Goal: Information Seeking & Learning: Learn about a topic

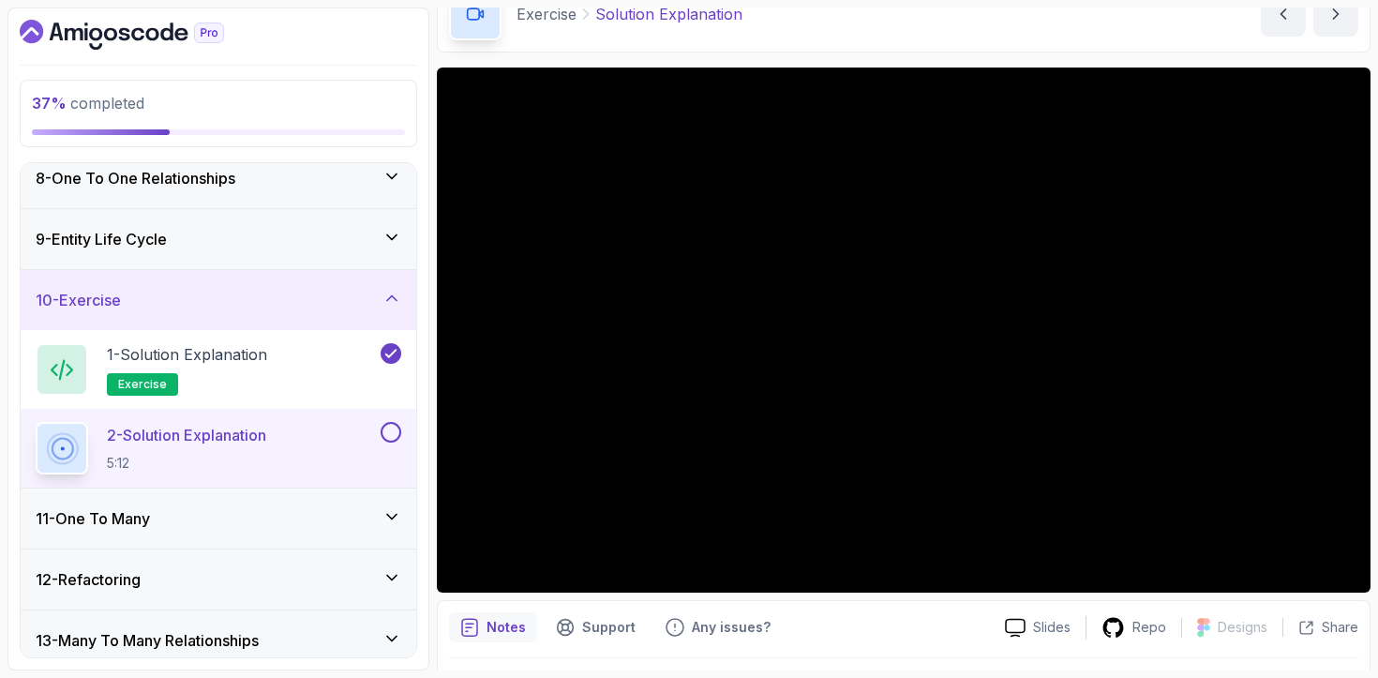
scroll to position [198, 0]
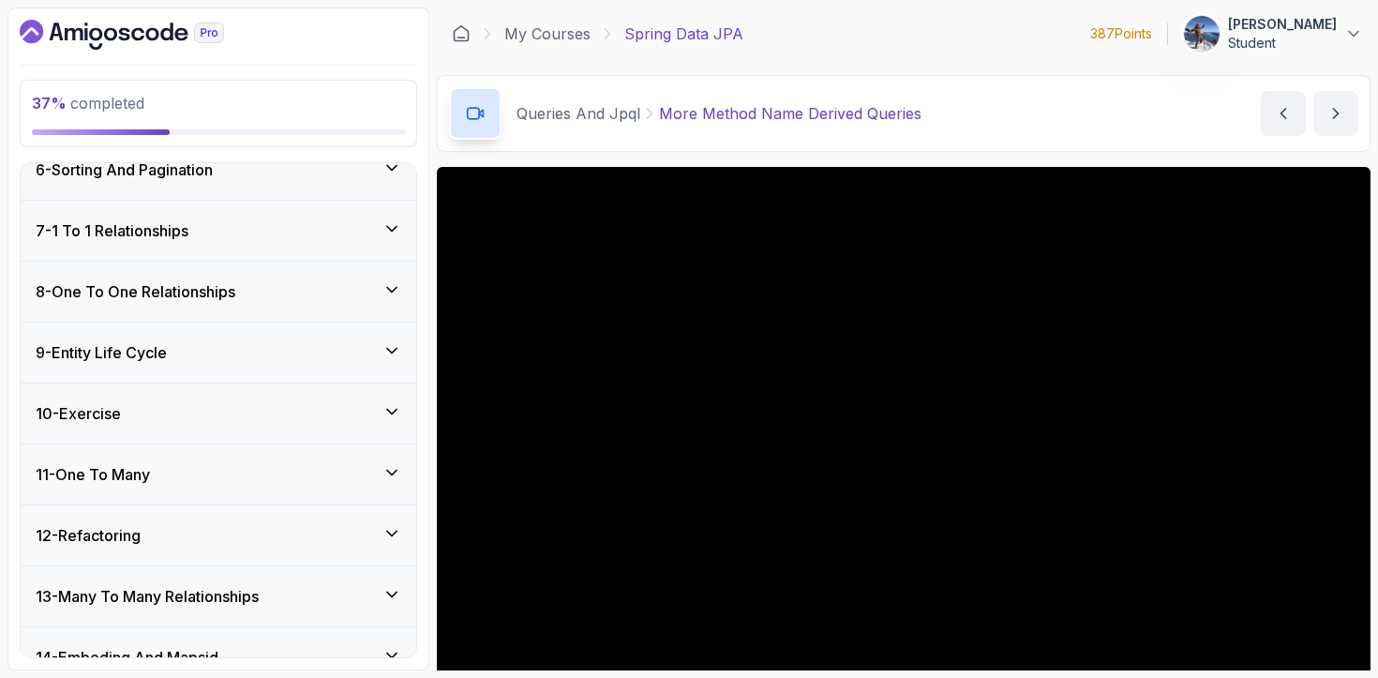
scroll to position [881, 0]
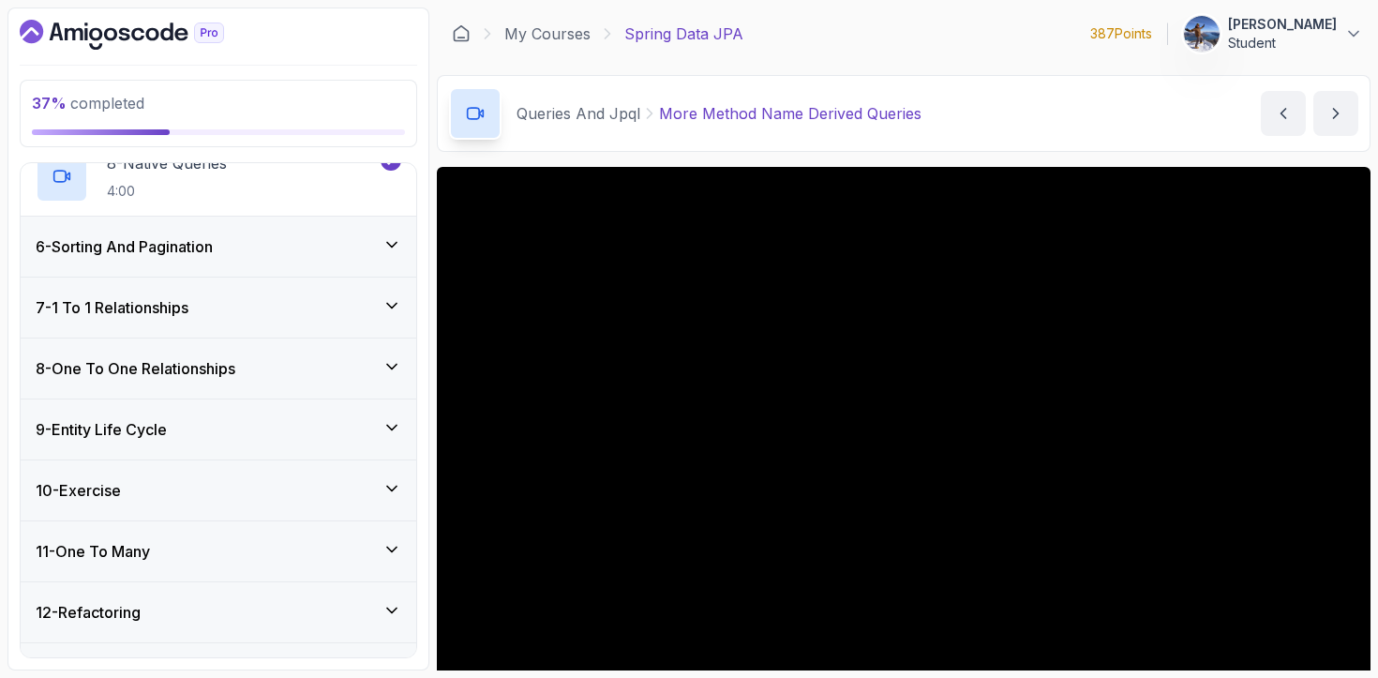
click at [335, 320] on div "7 - 1 To 1 Relationships" at bounding box center [219, 308] width 396 height 60
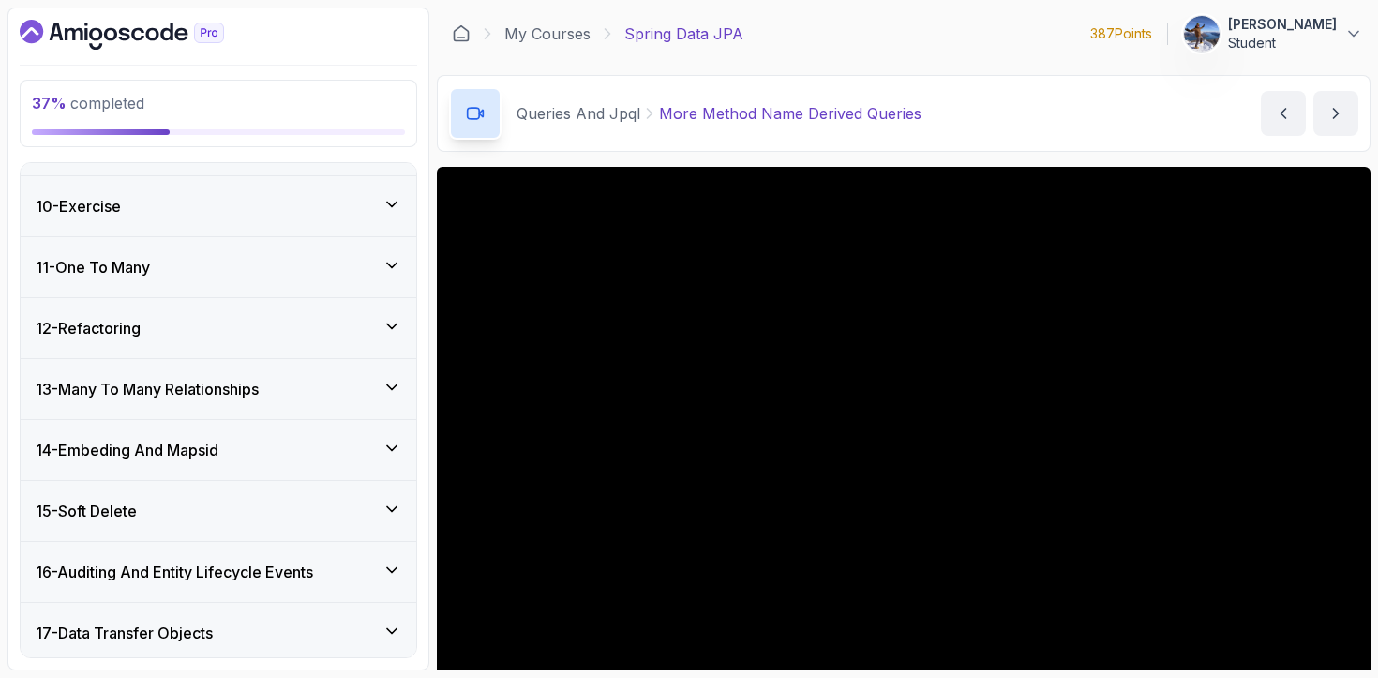
scroll to position [1468, 0]
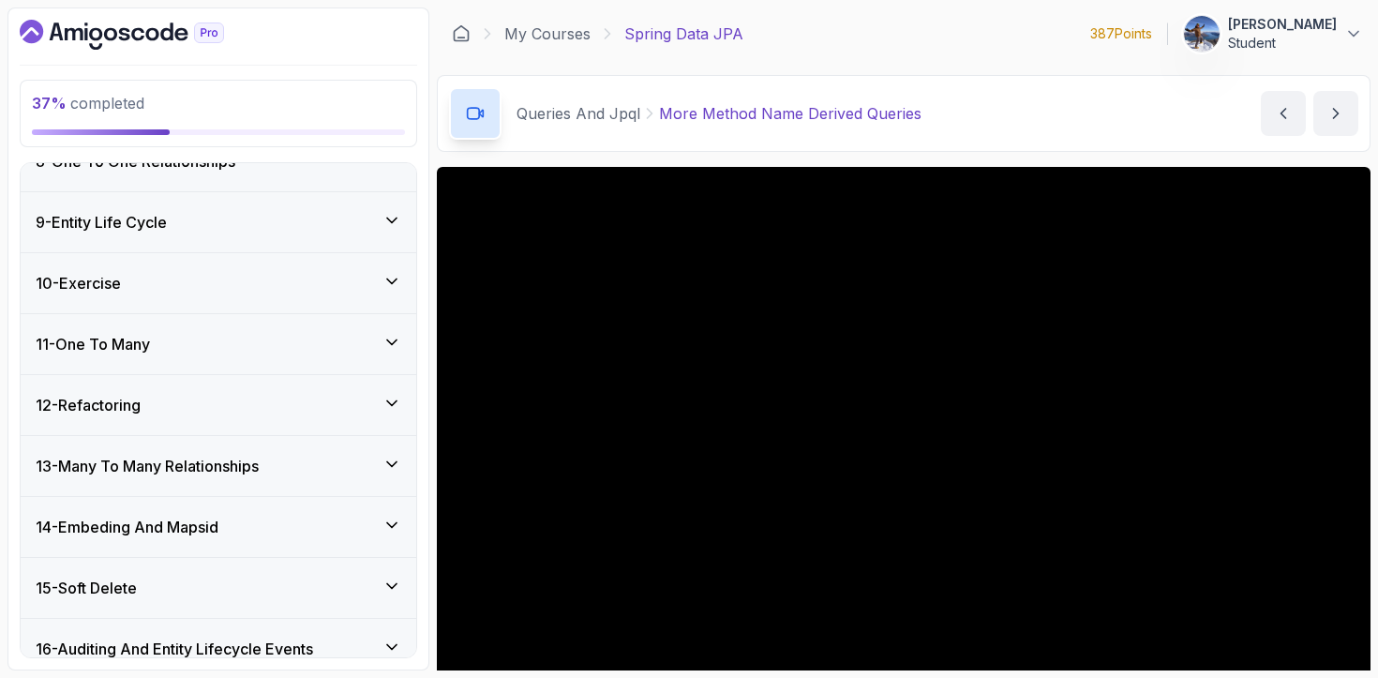
click at [265, 358] on div "11 - One To Many" at bounding box center [219, 344] width 396 height 60
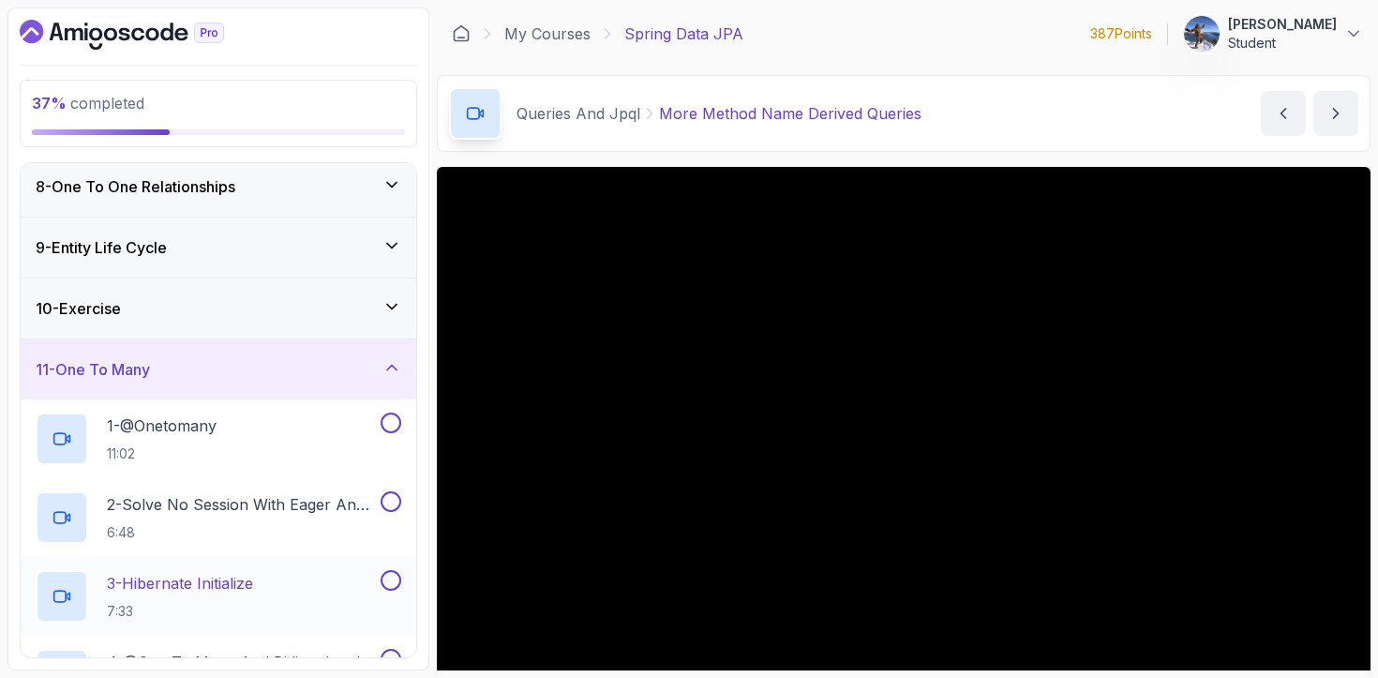
scroll to position [423, 0]
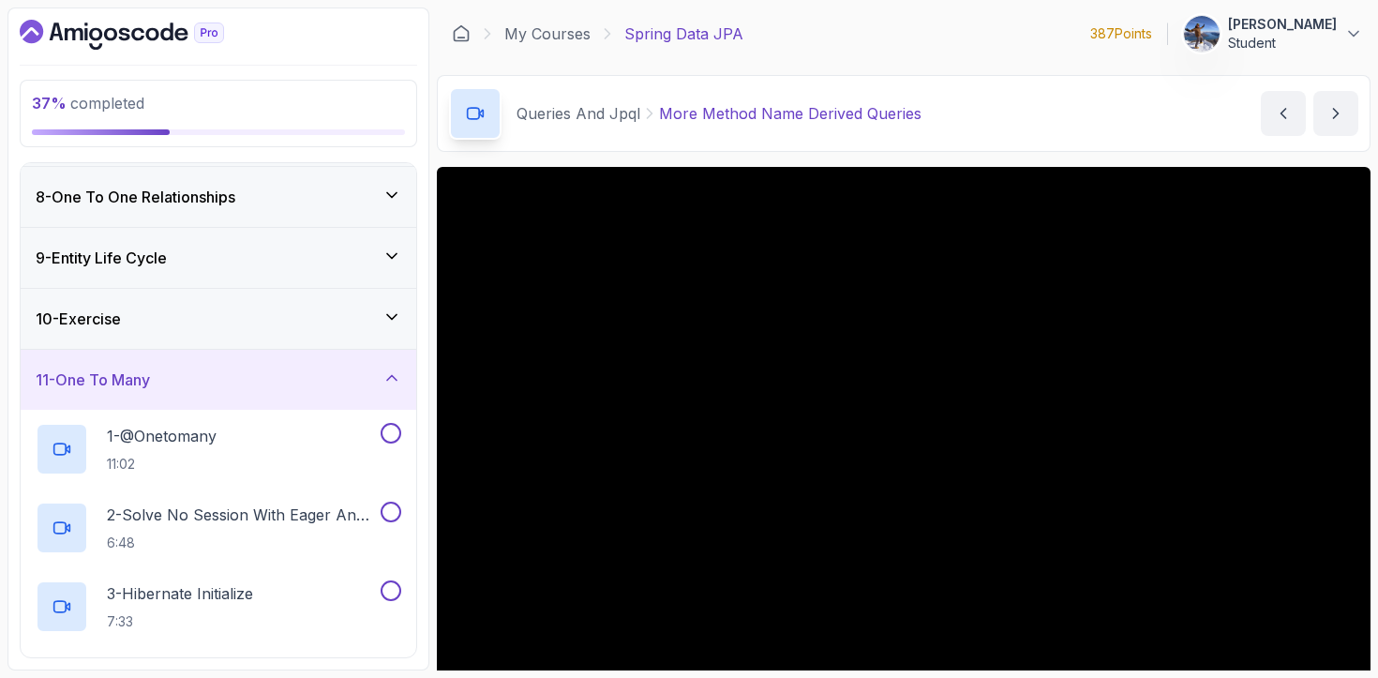
click at [363, 331] on div "10 - Exercise" at bounding box center [219, 319] width 396 height 60
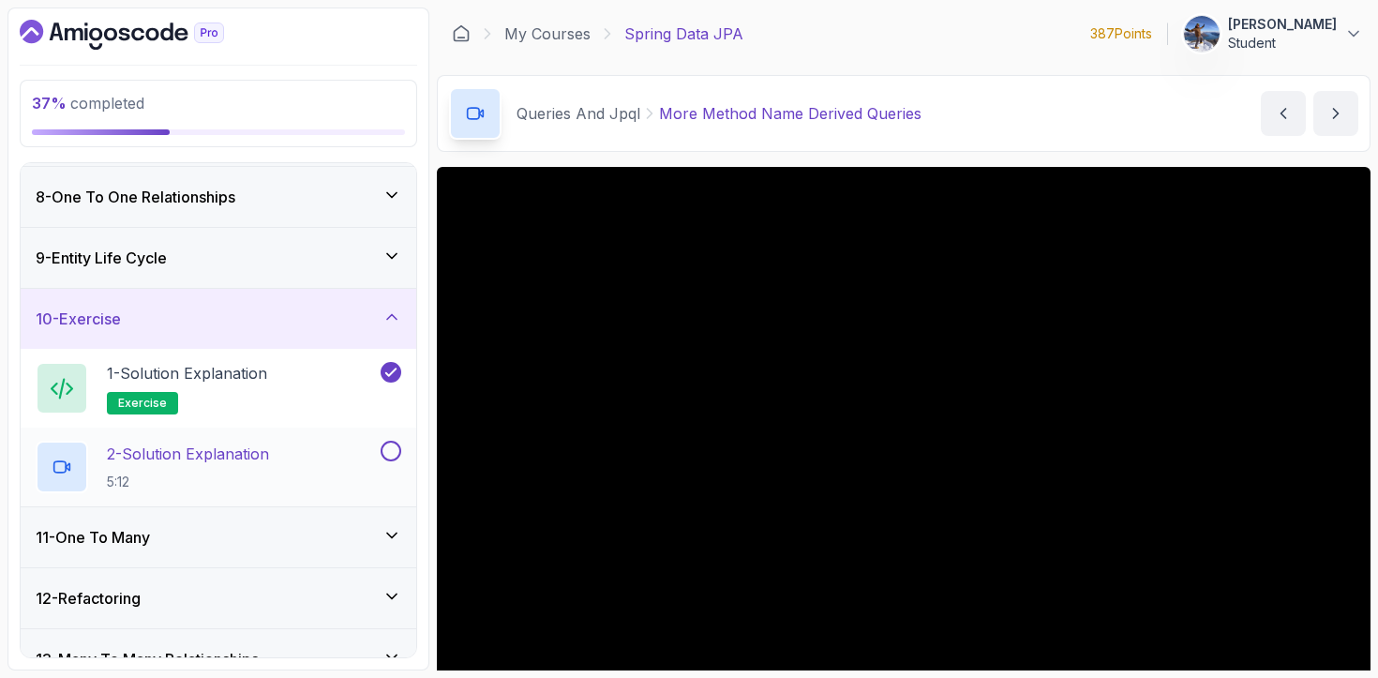
click at [249, 450] on p "2 - Solution Explanation" at bounding box center [188, 454] width 162 height 23
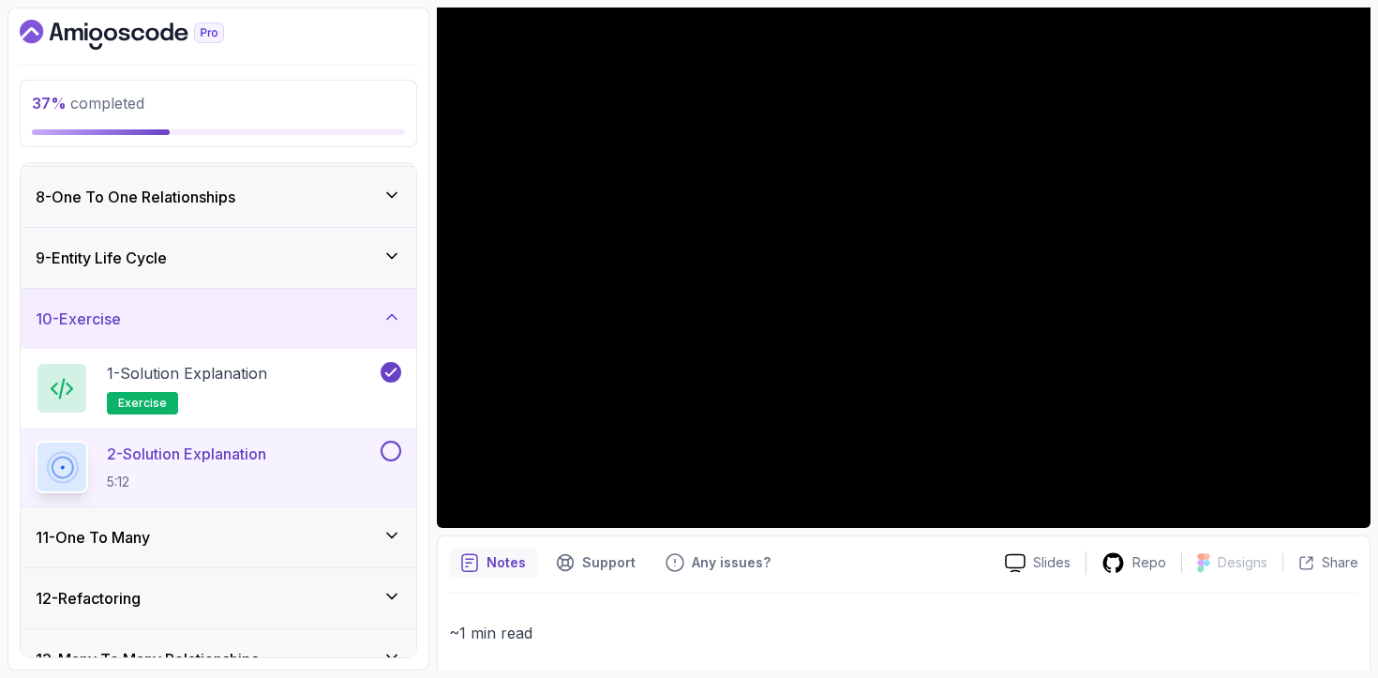
scroll to position [180, 0]
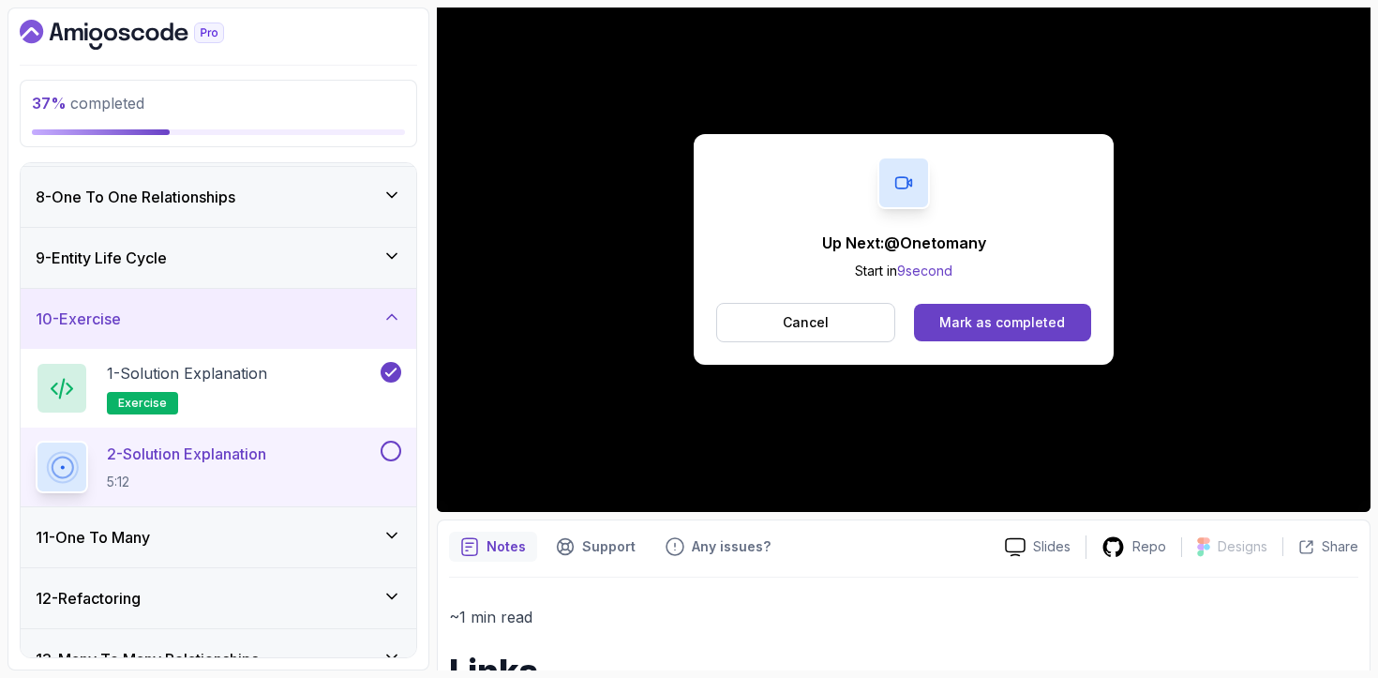
click at [236, 562] on div "11 - One To Many" at bounding box center [219, 537] width 396 height 60
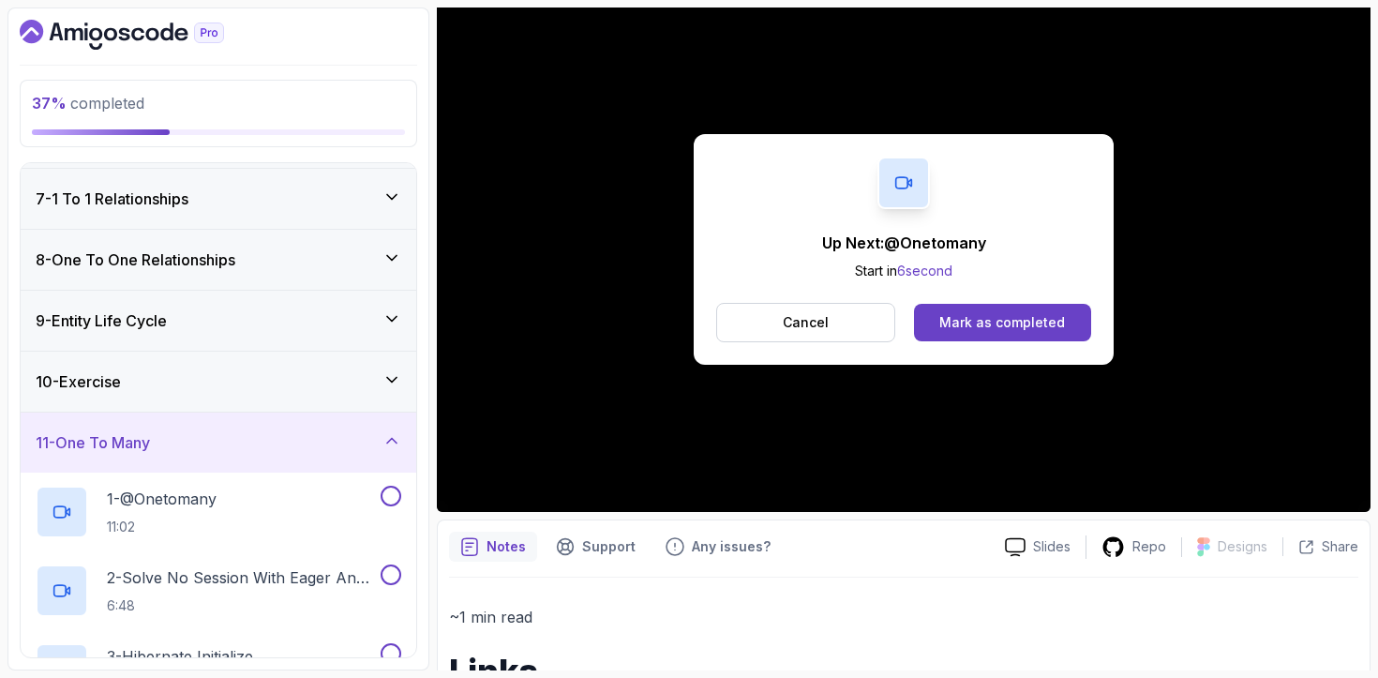
scroll to position [385, 0]
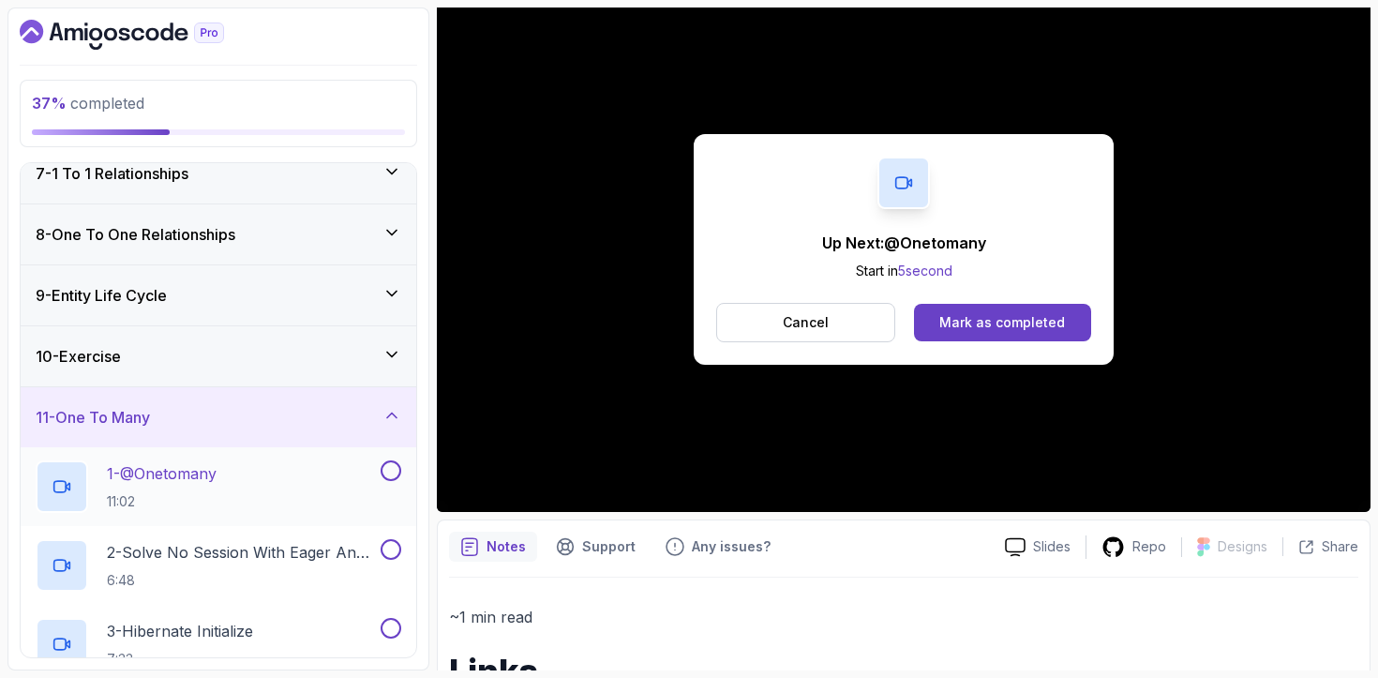
click at [254, 479] on div "1 - @Onetomany 11:02" at bounding box center [206, 486] width 341 height 53
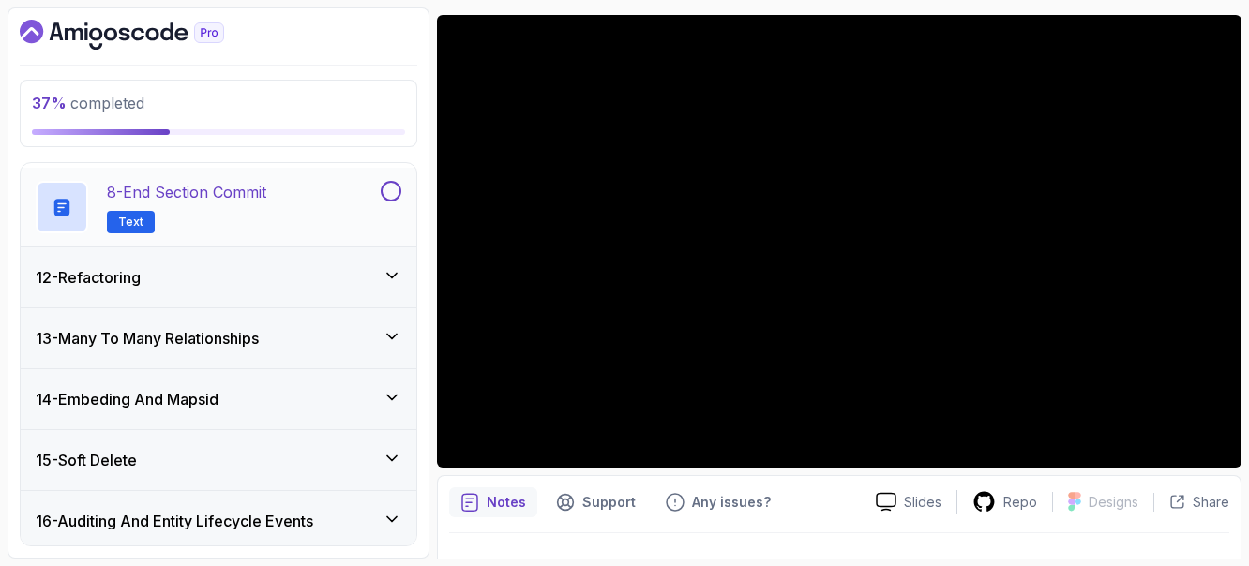
scroll to position [1217, 0]
click at [318, 205] on div "8 - End Section Commit Text" at bounding box center [206, 206] width 341 height 53
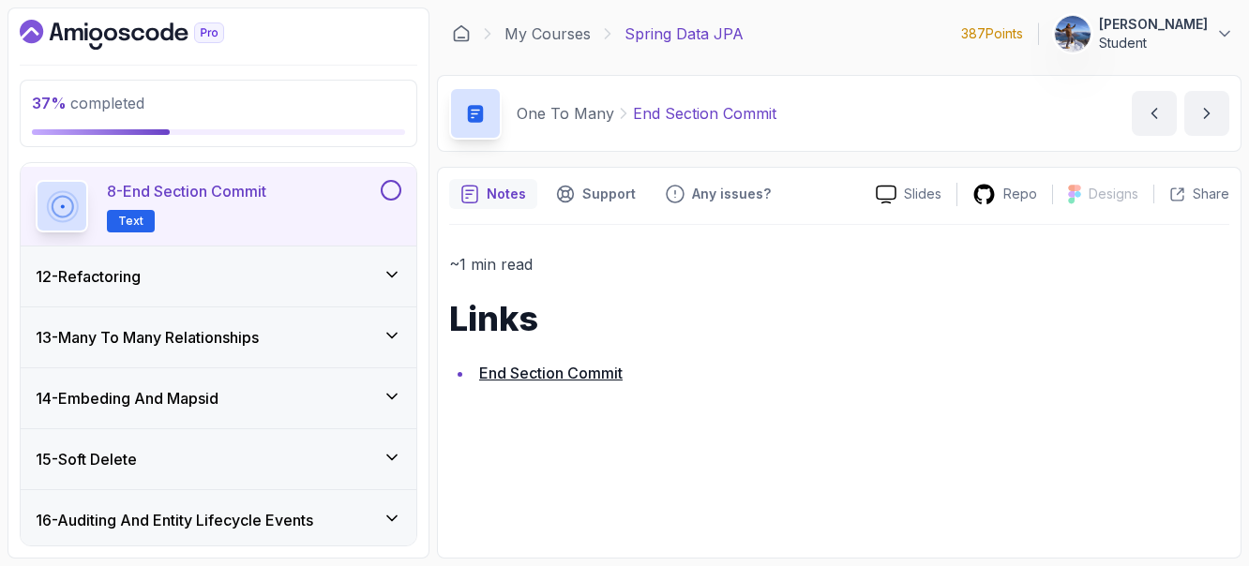
click at [585, 367] on link "End Section Commit" at bounding box center [550, 373] width 143 height 19
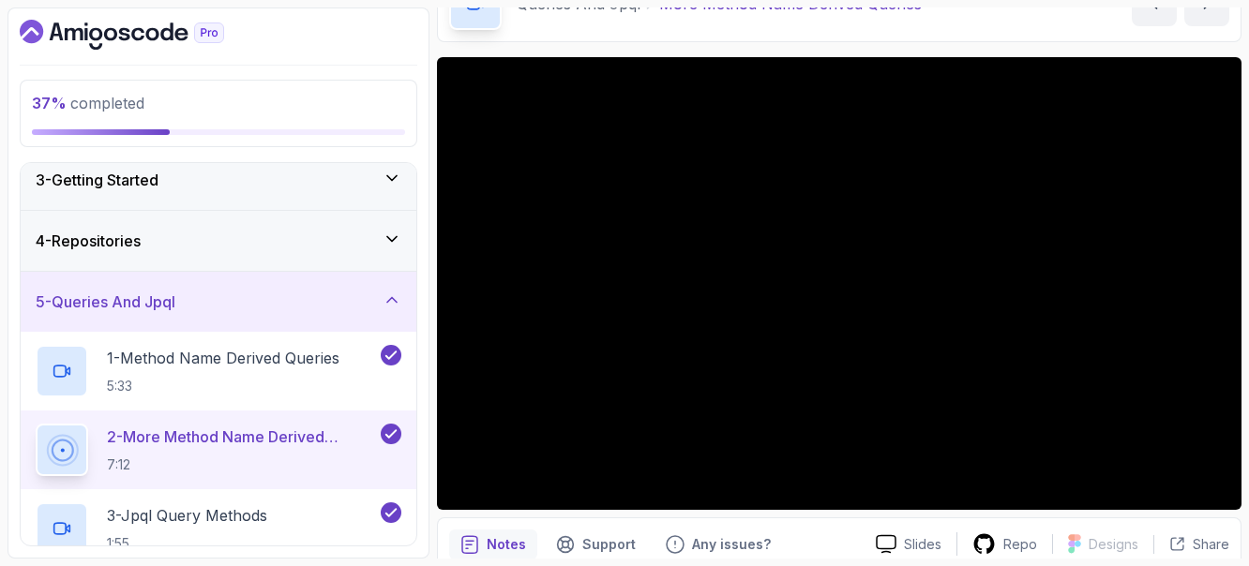
scroll to position [236, 0]
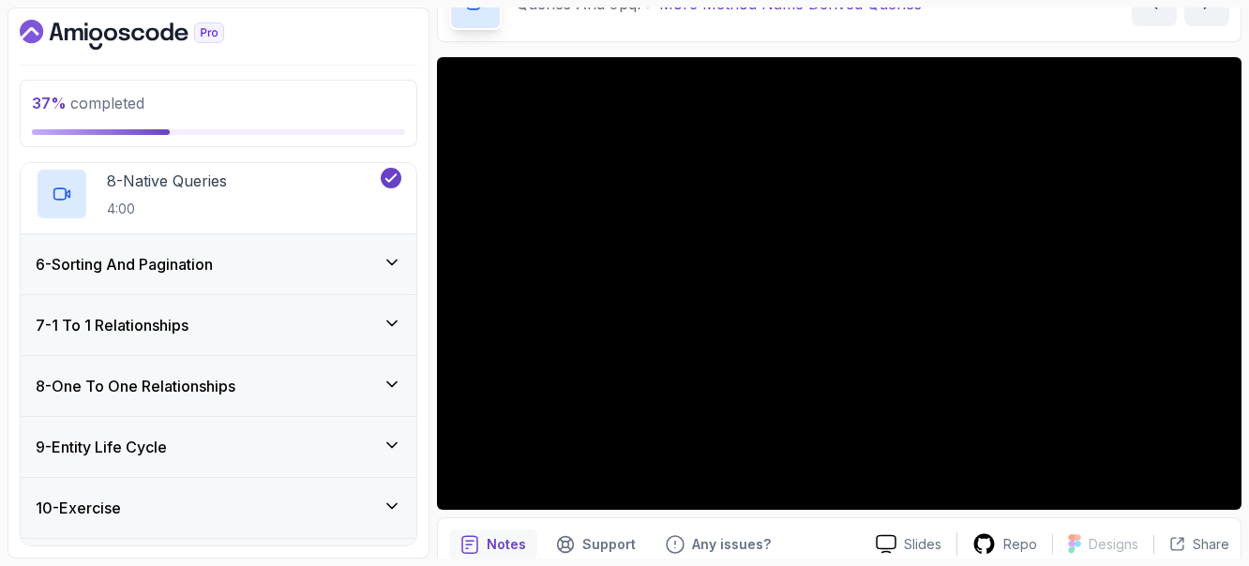
click at [268, 262] on div "6 - Sorting And Pagination" at bounding box center [219, 264] width 366 height 23
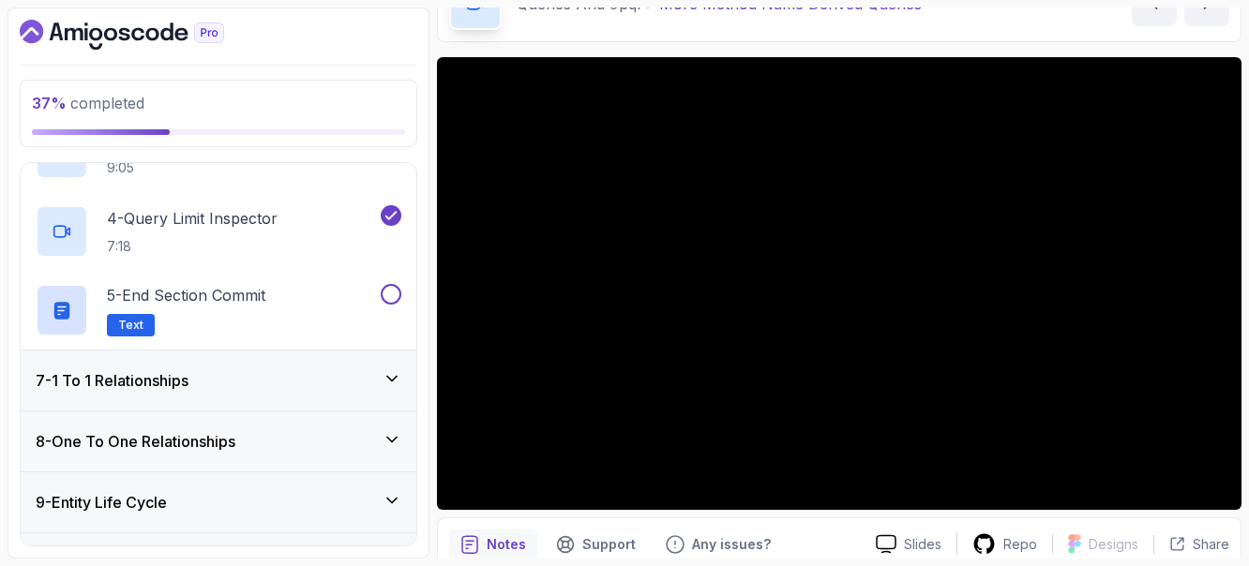
scroll to position [628, 0]
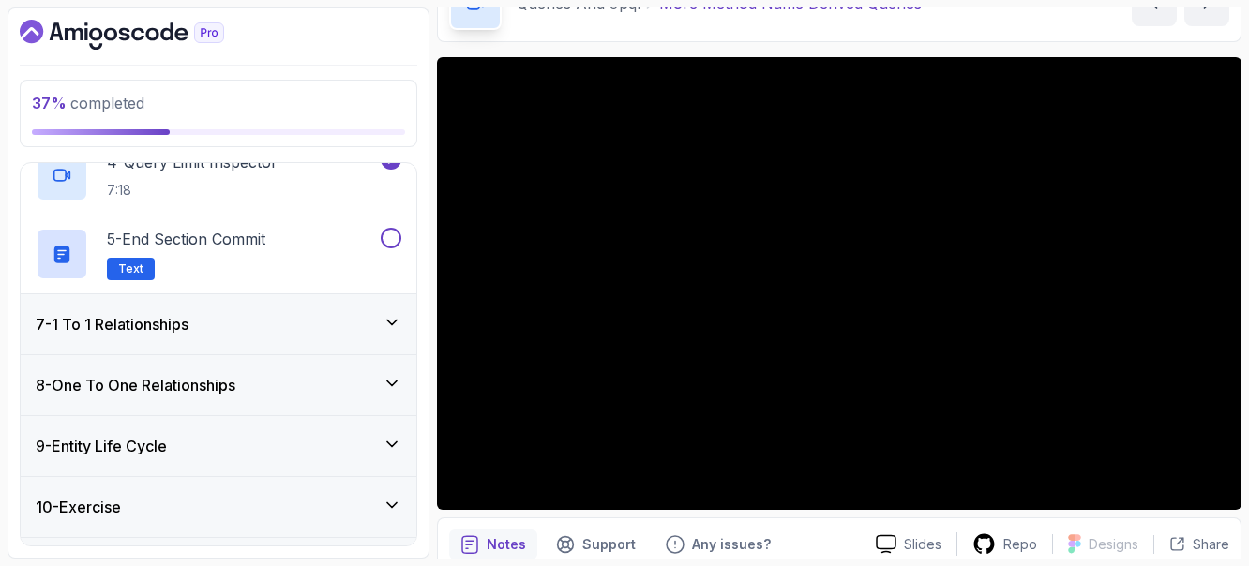
click at [276, 324] on div "7 - 1 To 1 Relationships" at bounding box center [219, 324] width 366 height 23
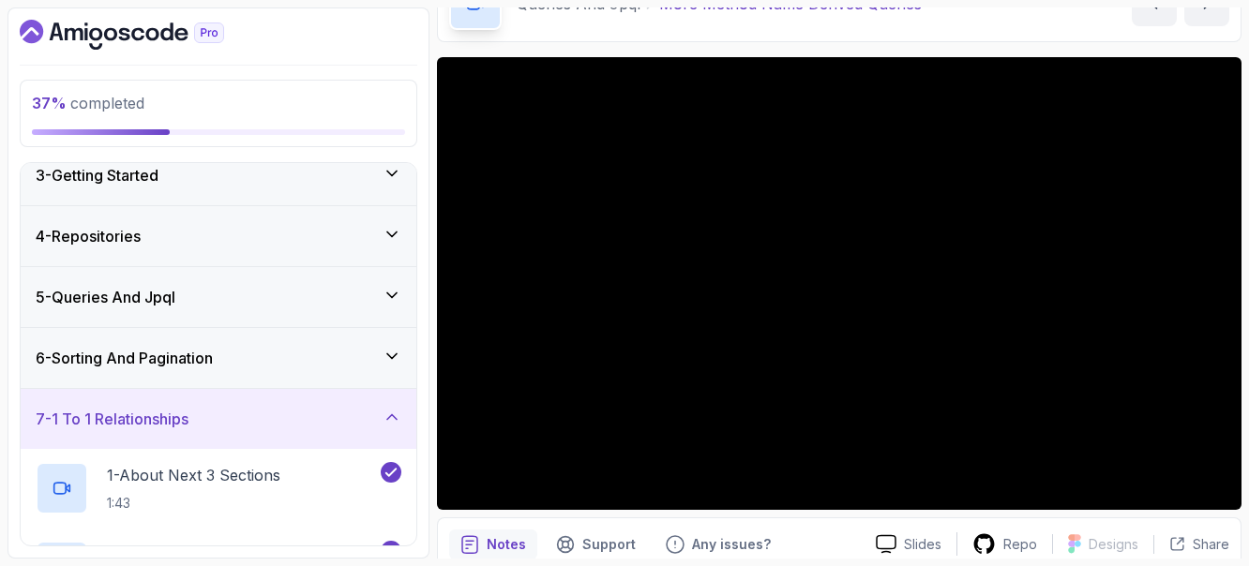
scroll to position [205, 0]
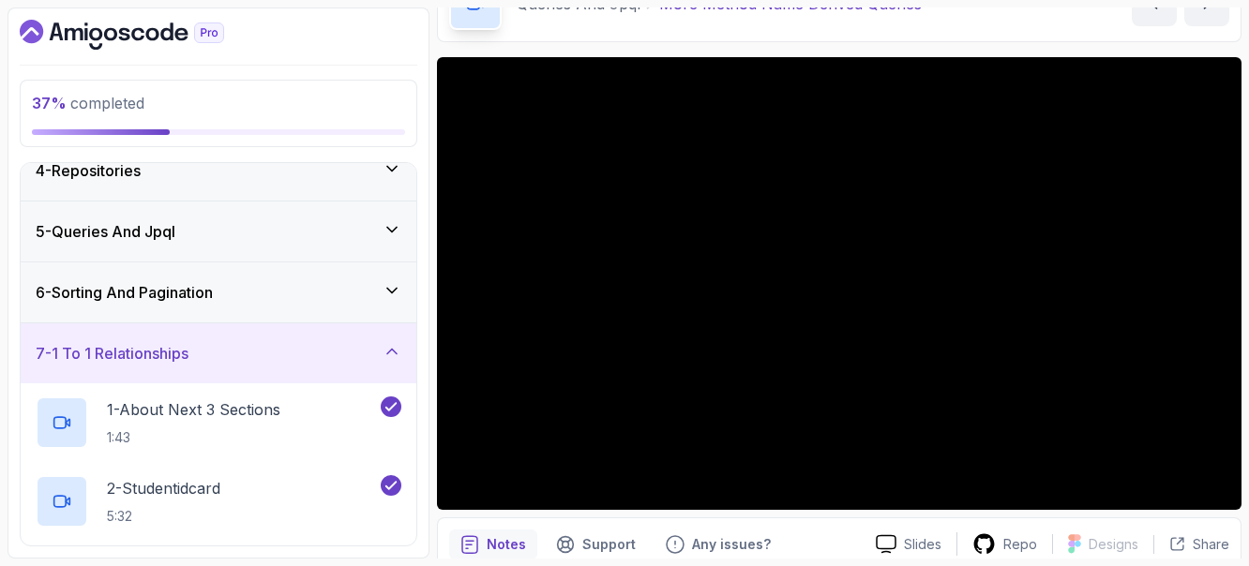
click at [284, 299] on div "6 - Sorting And Pagination" at bounding box center [219, 292] width 366 height 23
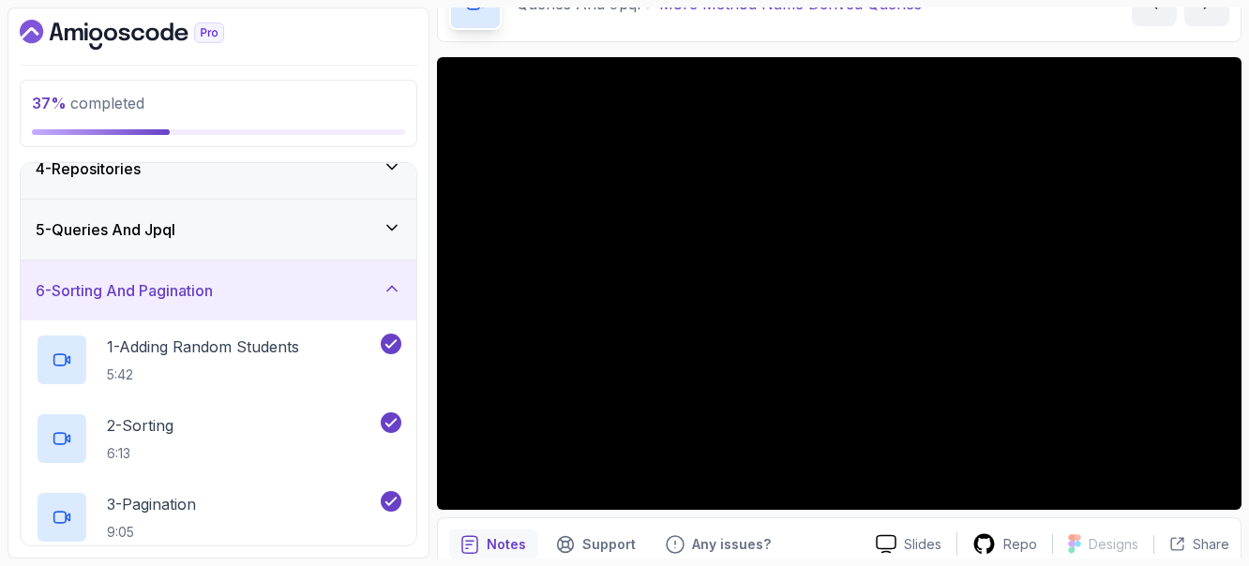
scroll to position [133, 0]
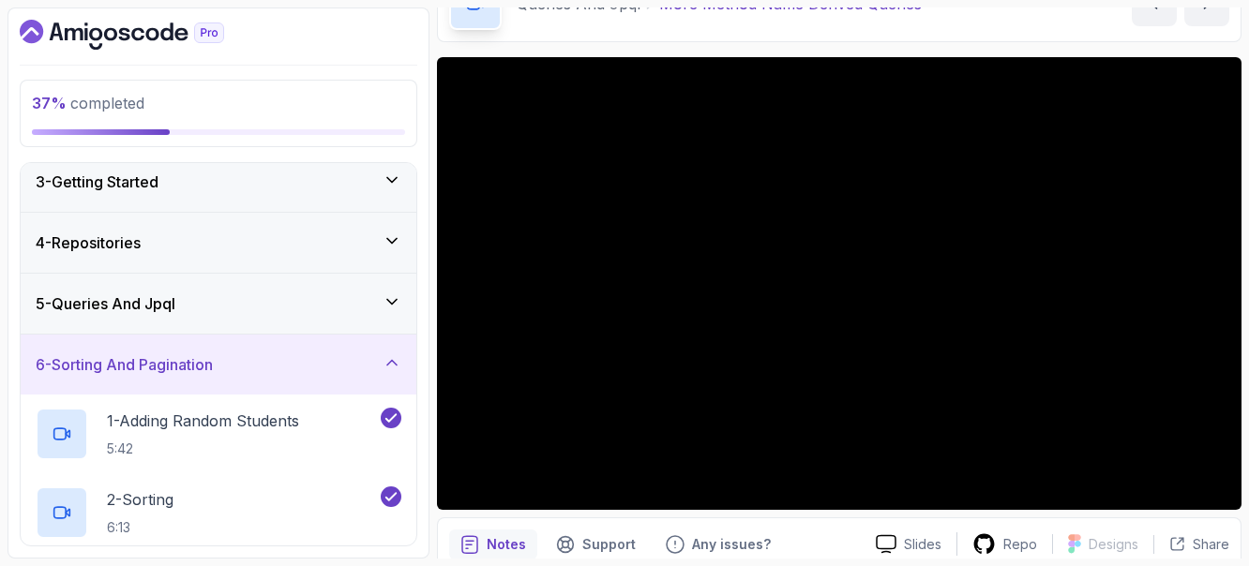
click at [283, 293] on div "5 - Queries And Jpql" at bounding box center [219, 304] width 366 height 23
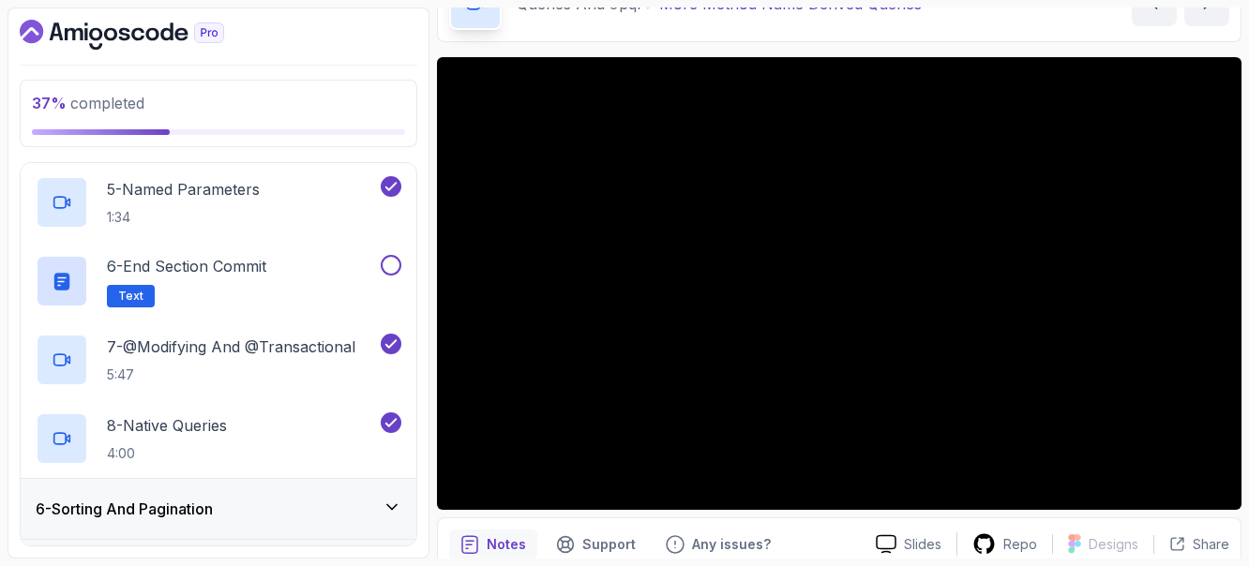
scroll to position [560, 0]
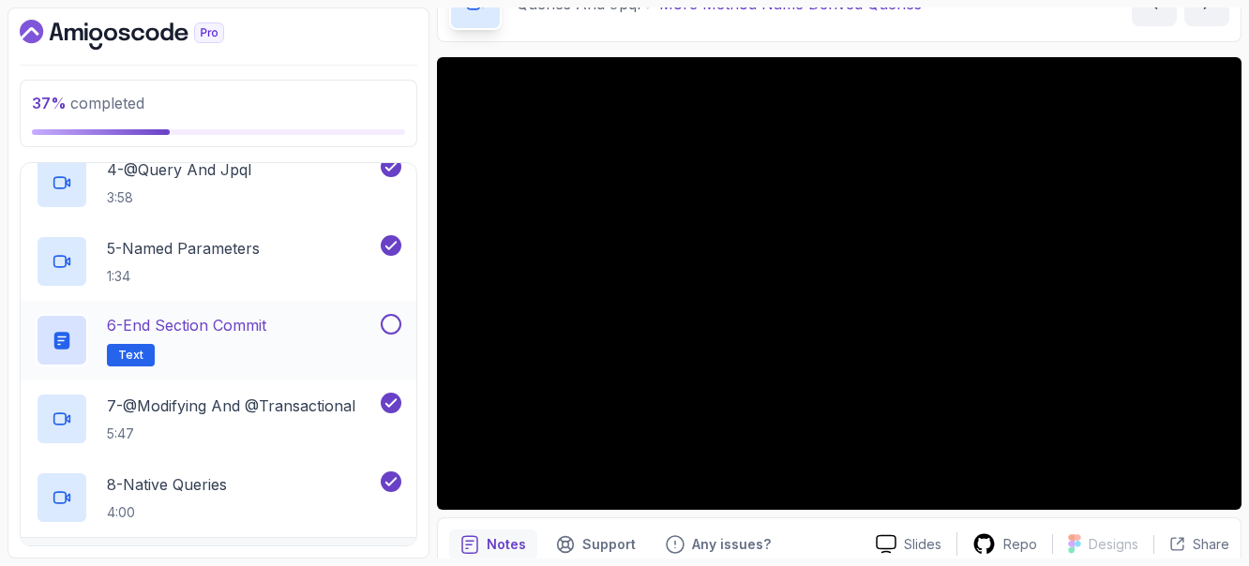
click at [392, 324] on button at bounding box center [391, 324] width 21 height 21
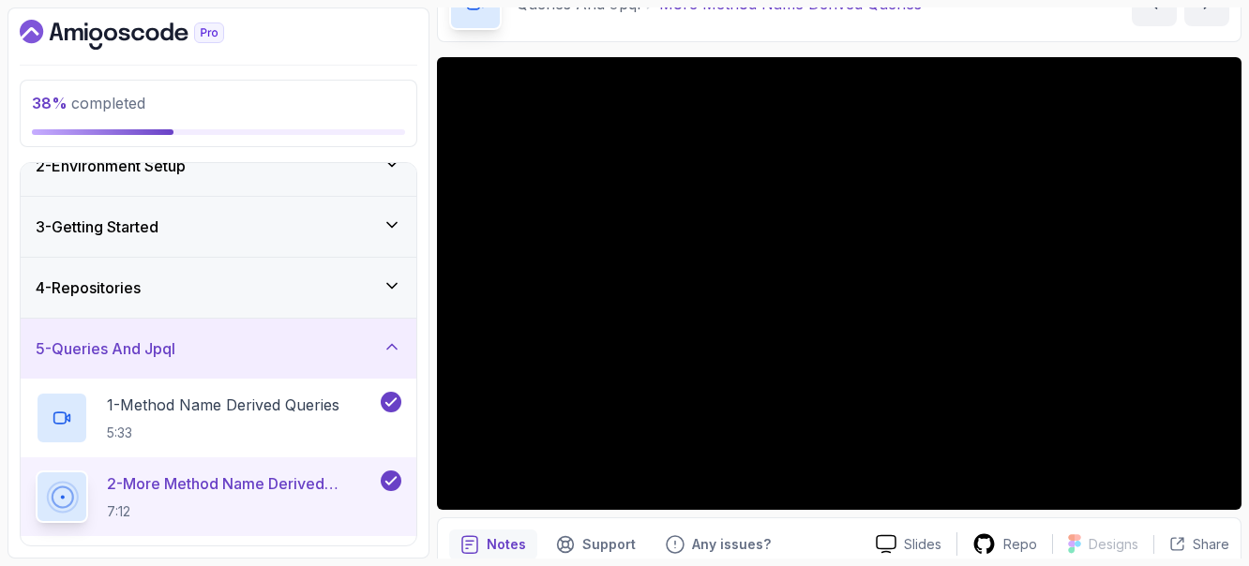
scroll to position [0, 0]
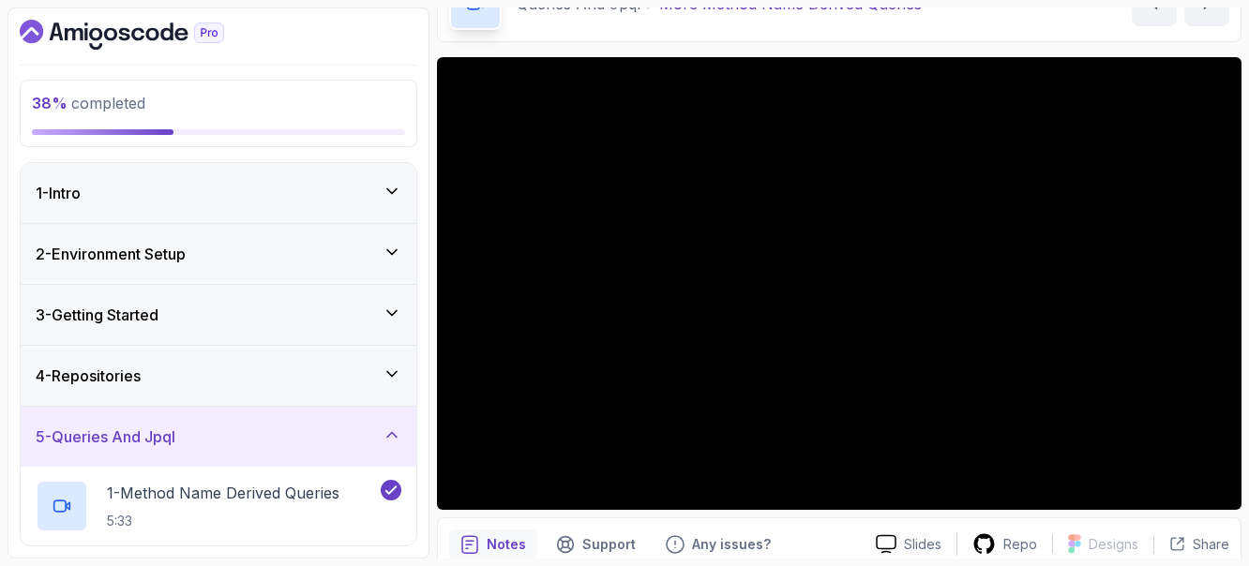
click at [293, 383] on div "4 - Repositories" at bounding box center [219, 376] width 366 height 23
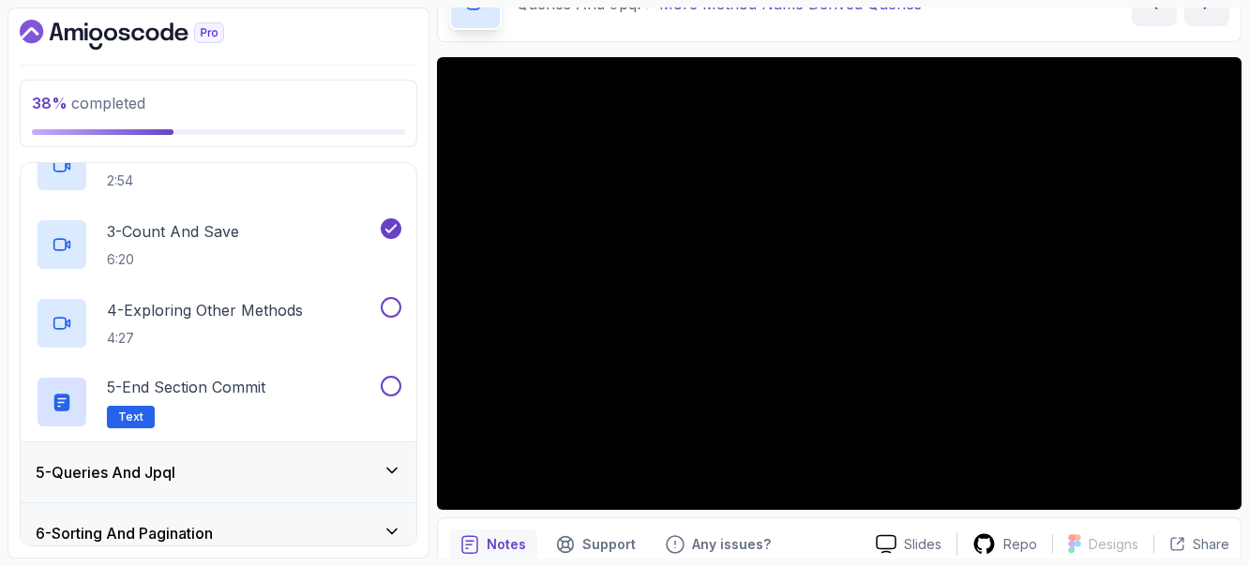
scroll to position [361, 0]
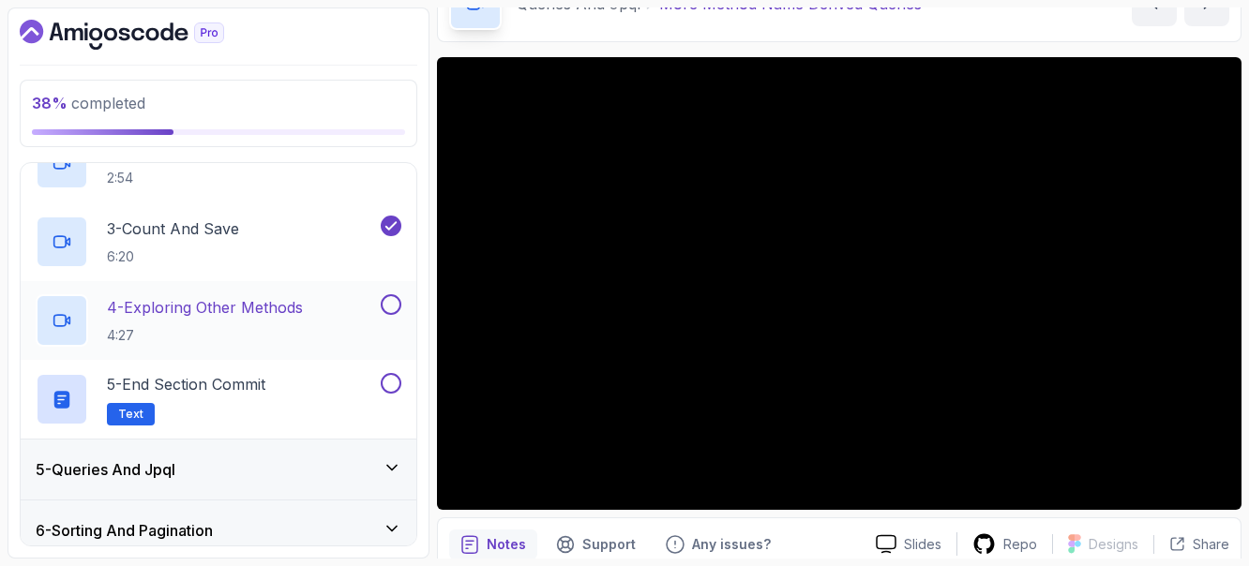
click at [381, 309] on div at bounding box center [389, 304] width 24 height 21
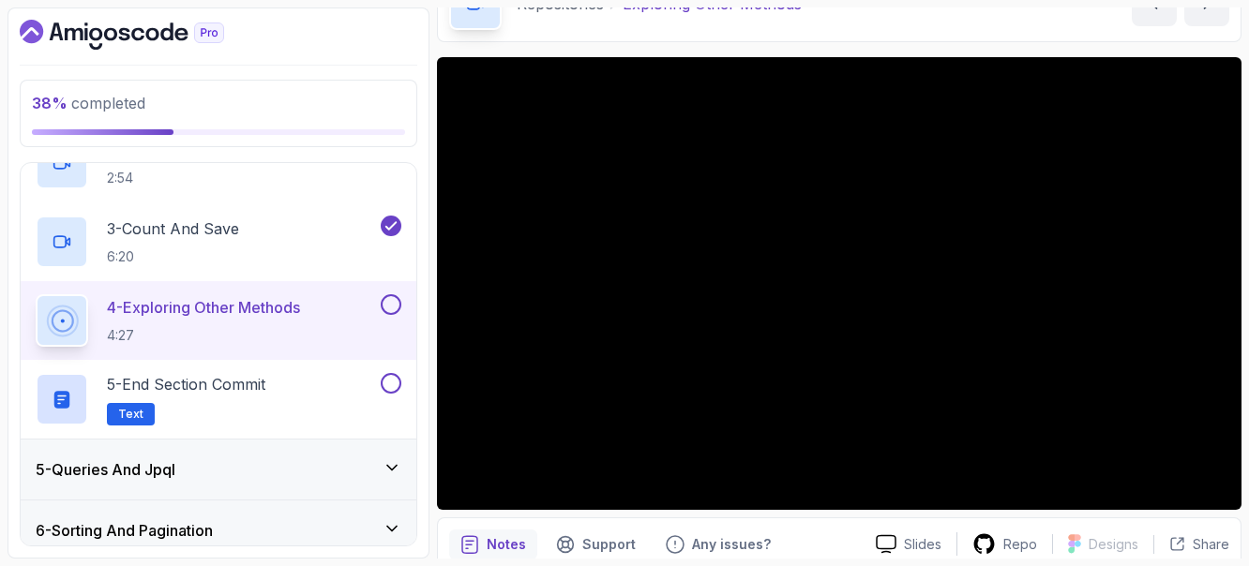
click at [388, 302] on button at bounding box center [391, 304] width 21 height 21
click at [388, 383] on button at bounding box center [391, 383] width 21 height 21
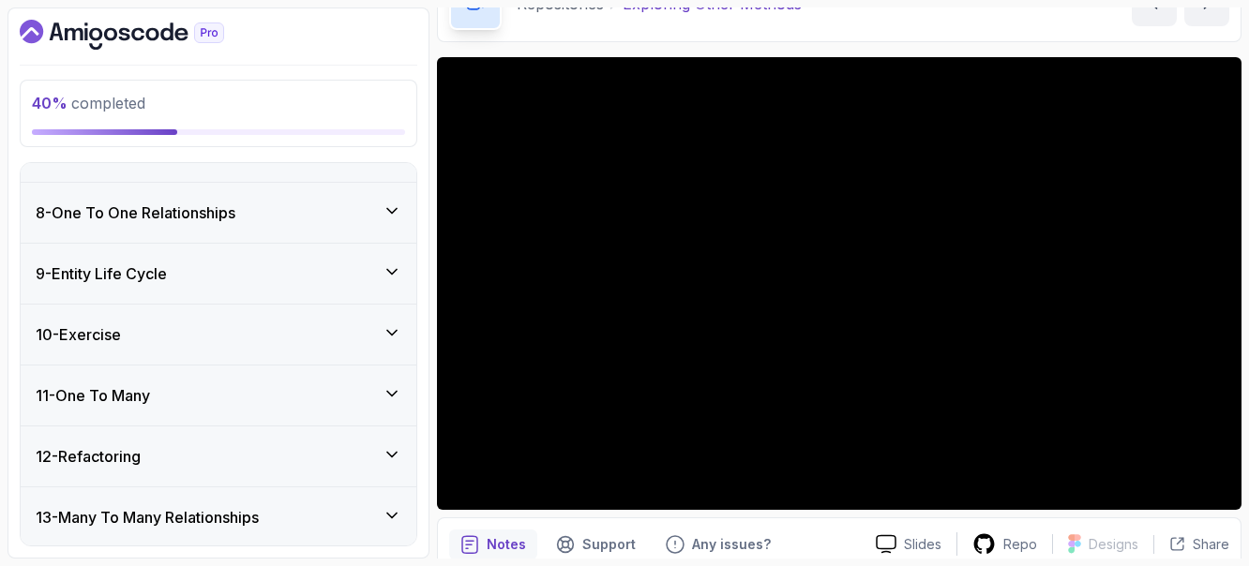
scroll to position [1005, 0]
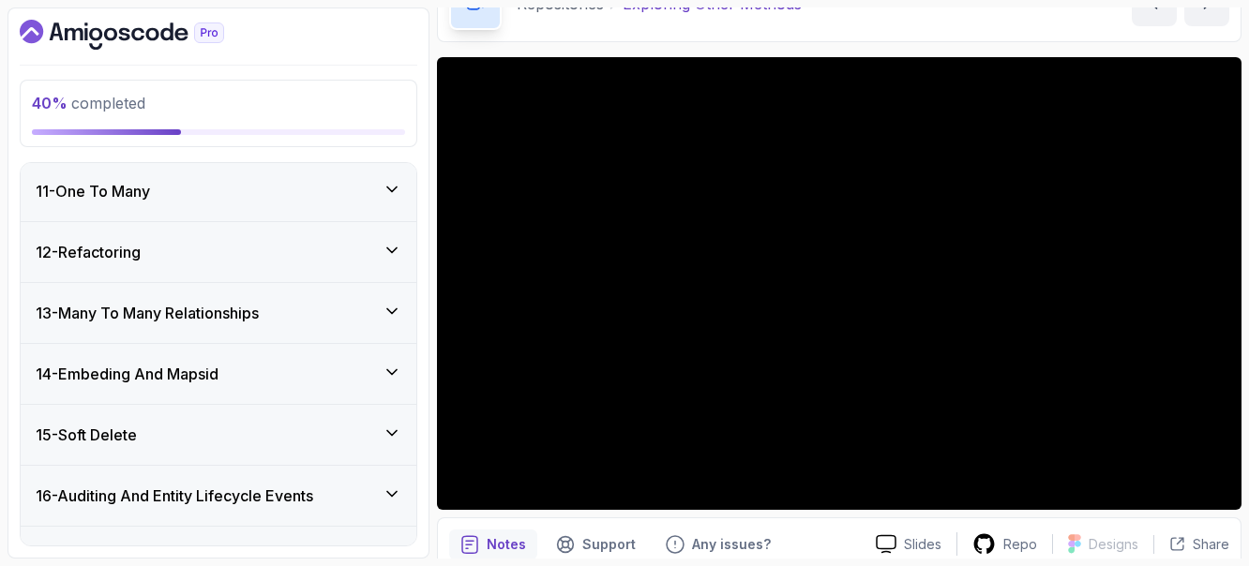
click at [285, 208] on div "11 - One To Many" at bounding box center [219, 191] width 396 height 60
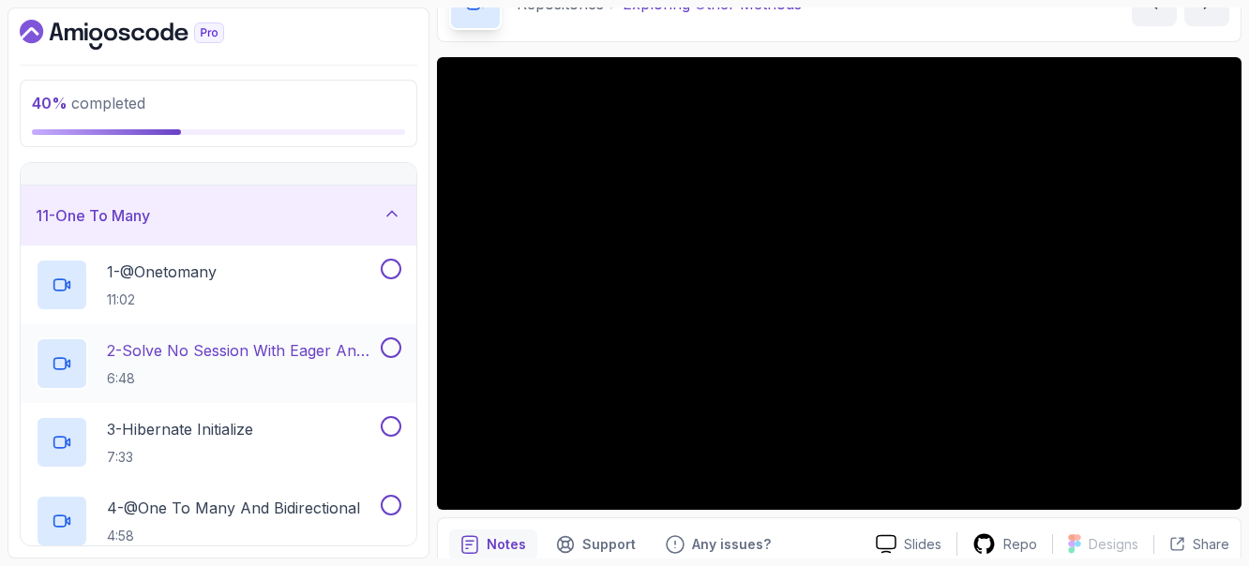
scroll to position [355, 0]
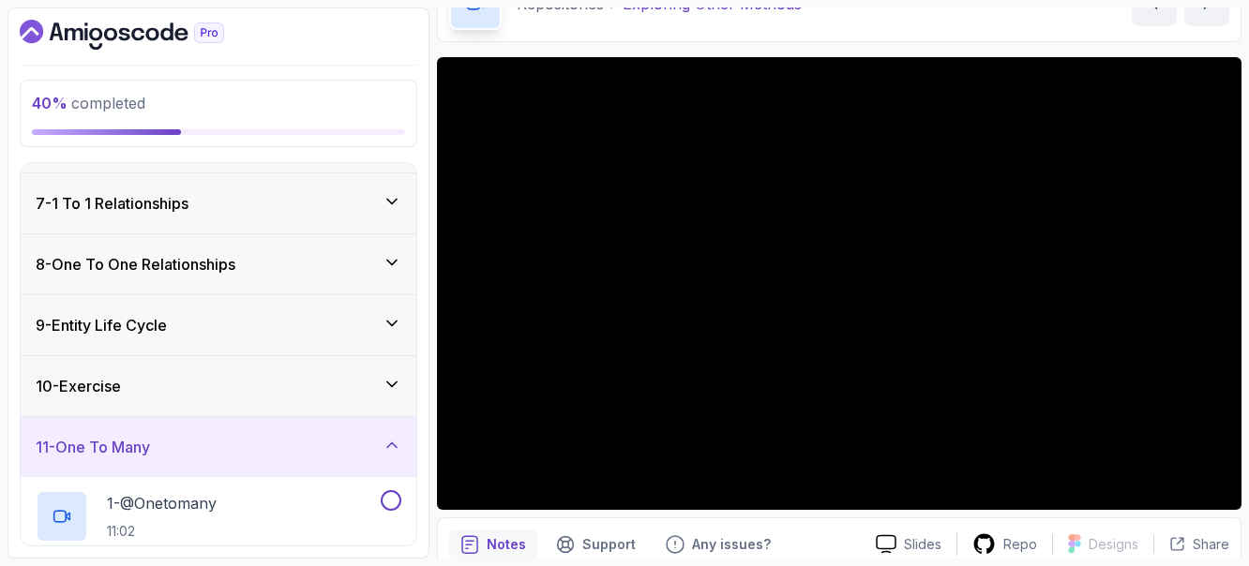
click at [301, 383] on div "10 - Exercise" at bounding box center [219, 386] width 366 height 23
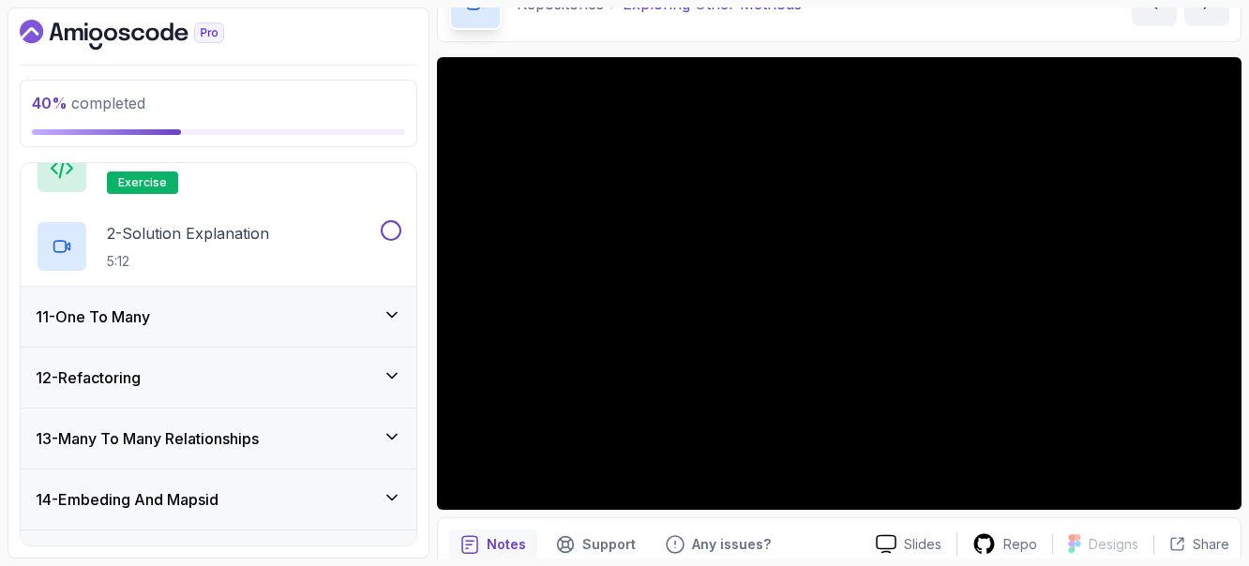
scroll to position [664, 0]
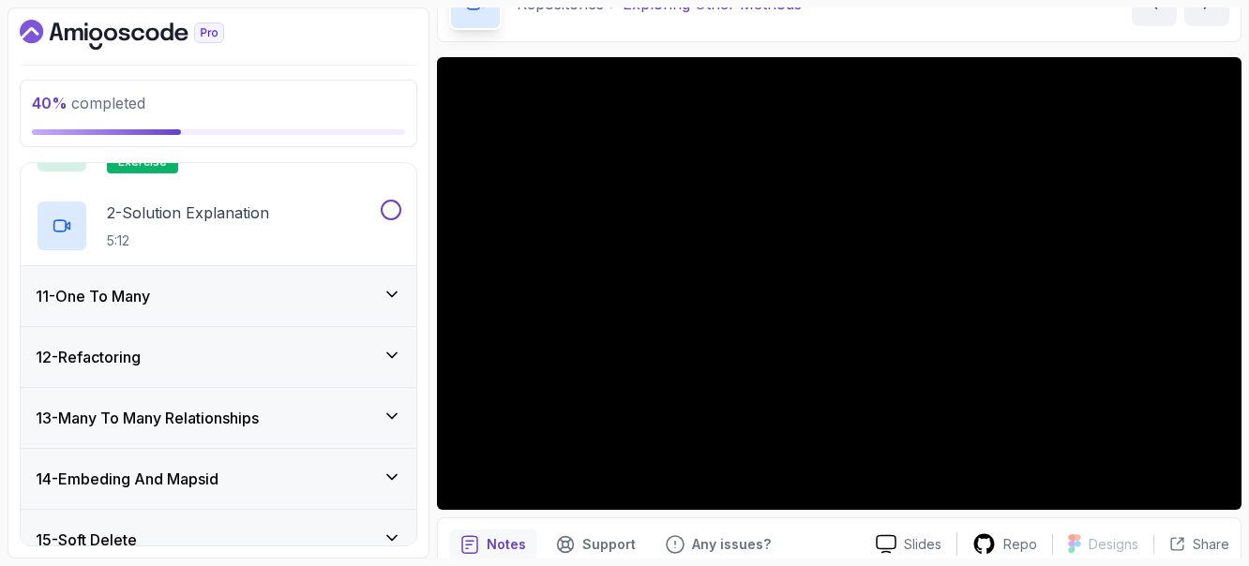
click at [259, 306] on div "11 - One To Many" at bounding box center [219, 296] width 366 height 23
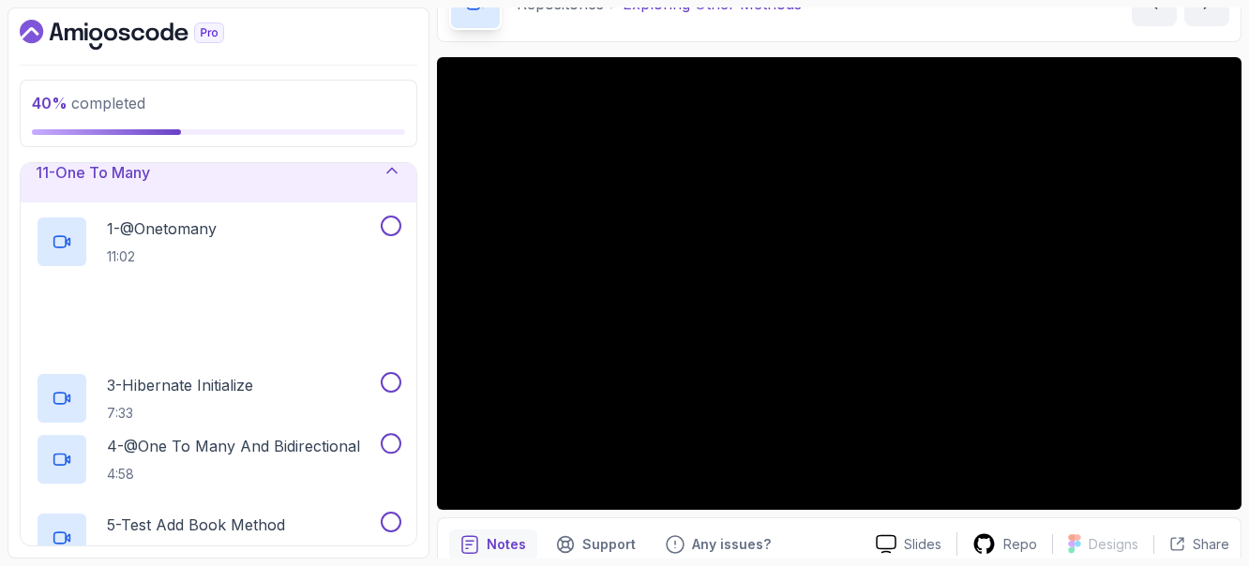
scroll to position [630, 0]
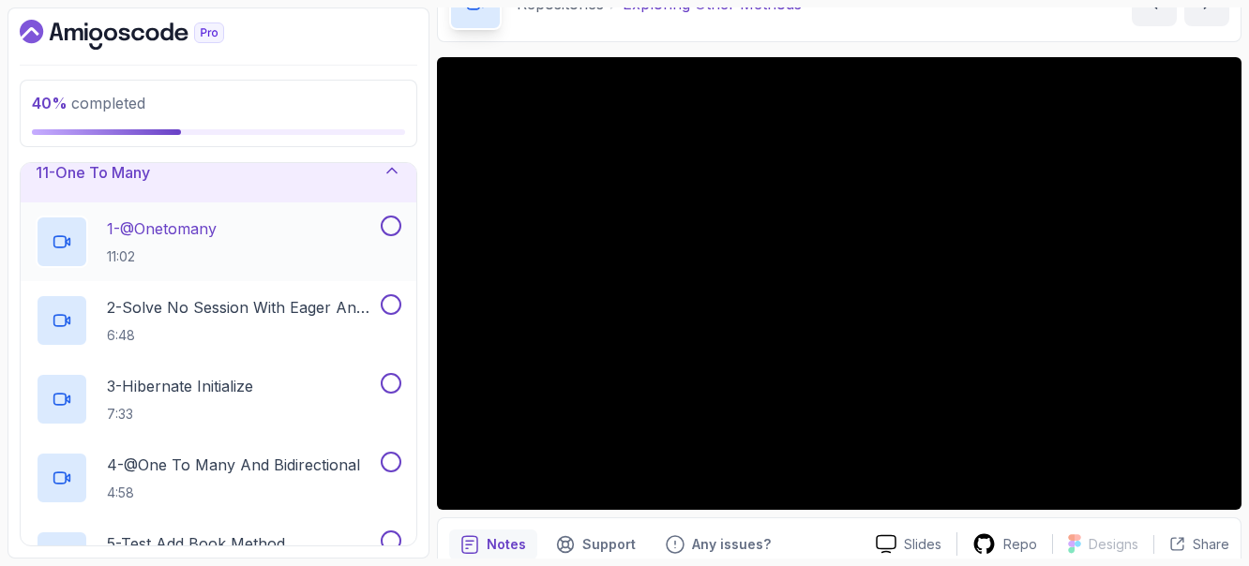
click at [237, 230] on div "1 - @Onetomany 11:02" at bounding box center [206, 242] width 341 height 53
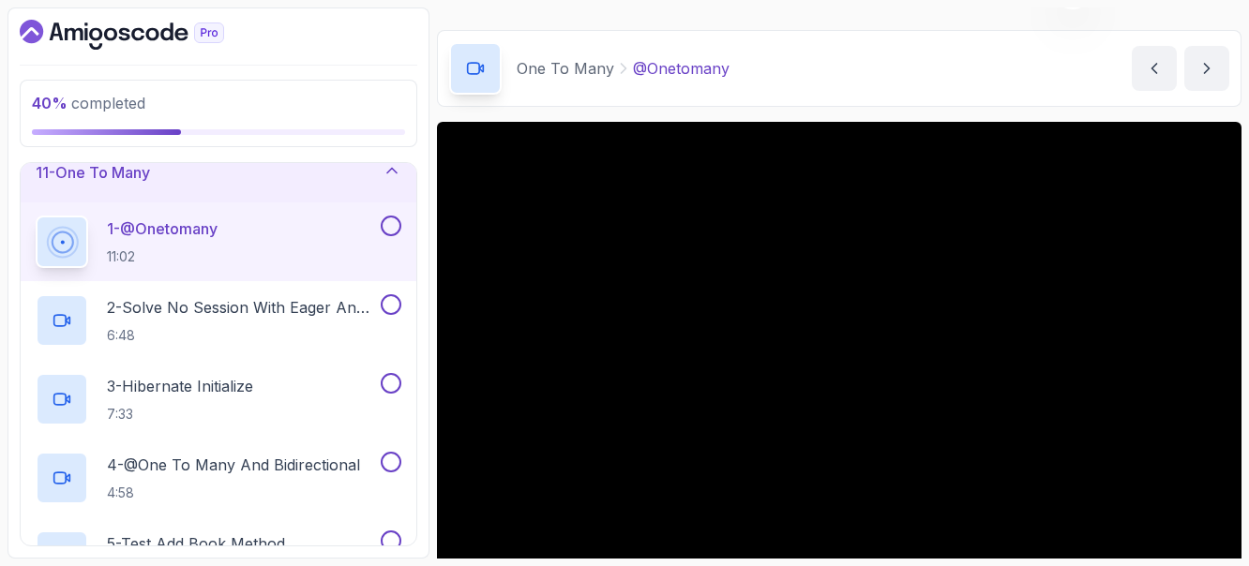
scroll to position [56, 0]
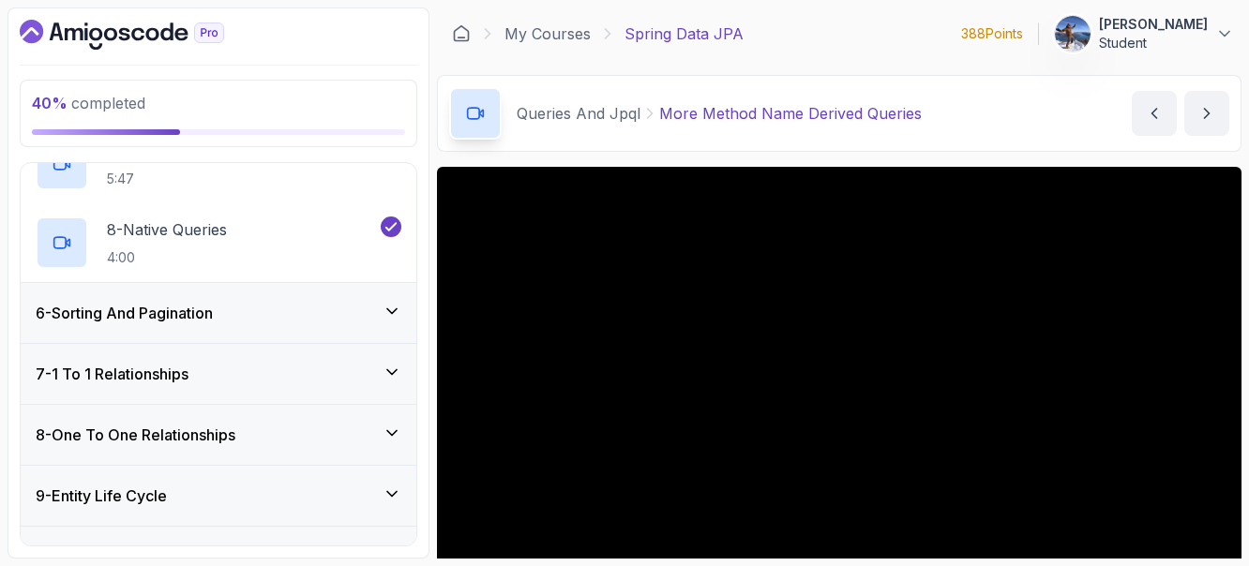
scroll to position [836, 0]
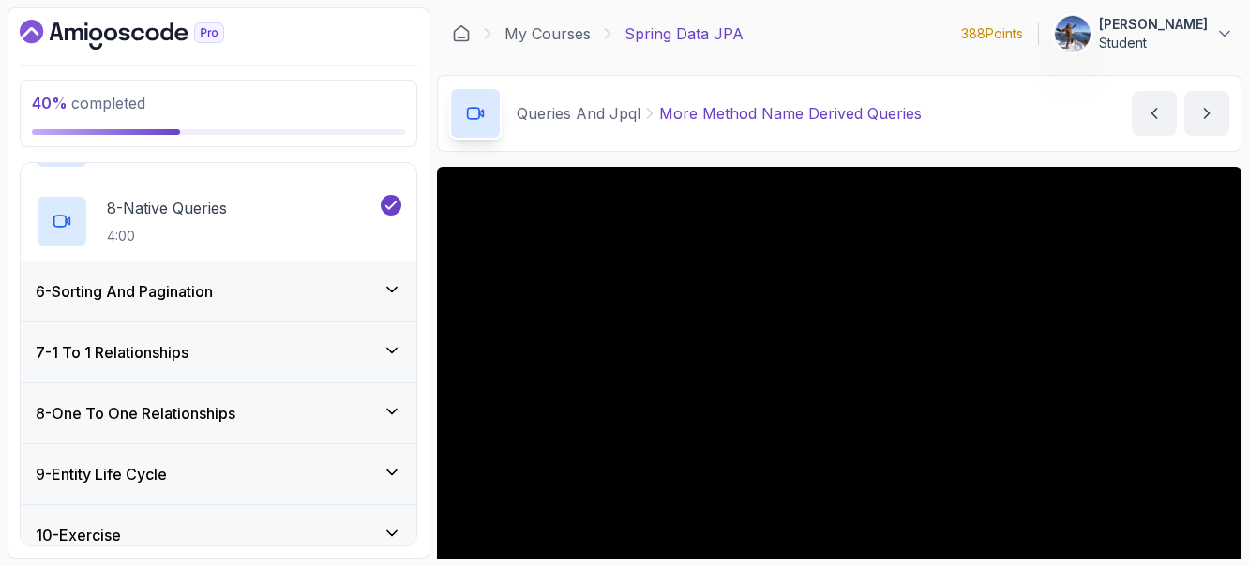
click at [264, 362] on div "7 - 1 To 1 Relationships" at bounding box center [219, 352] width 366 height 23
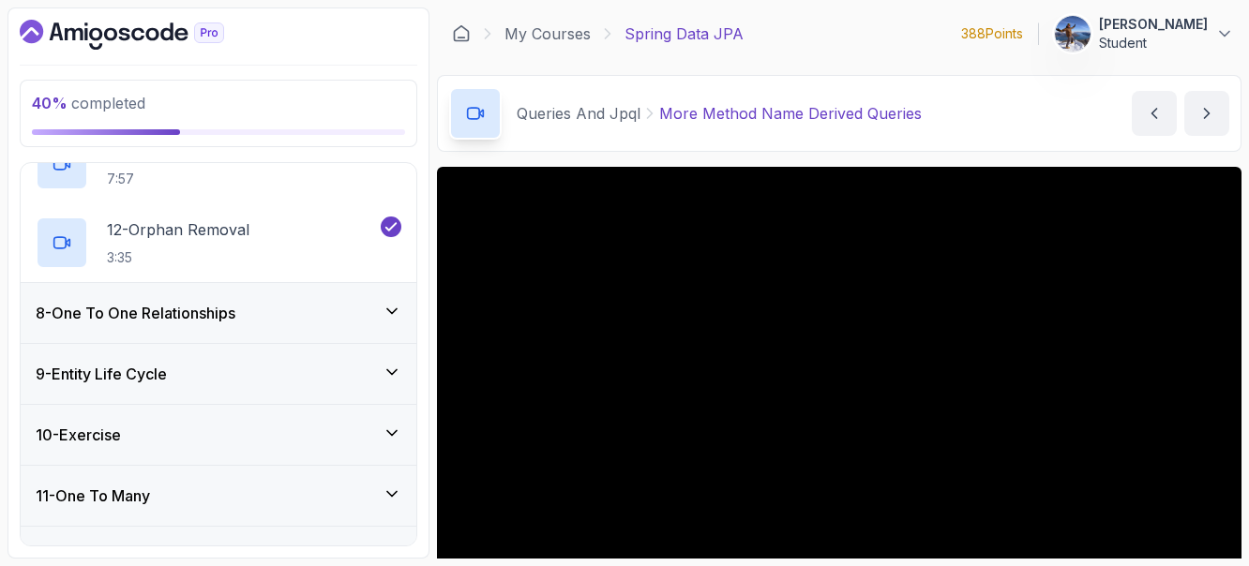
click at [263, 302] on div "8 - One To One Relationships" at bounding box center [219, 313] width 366 height 23
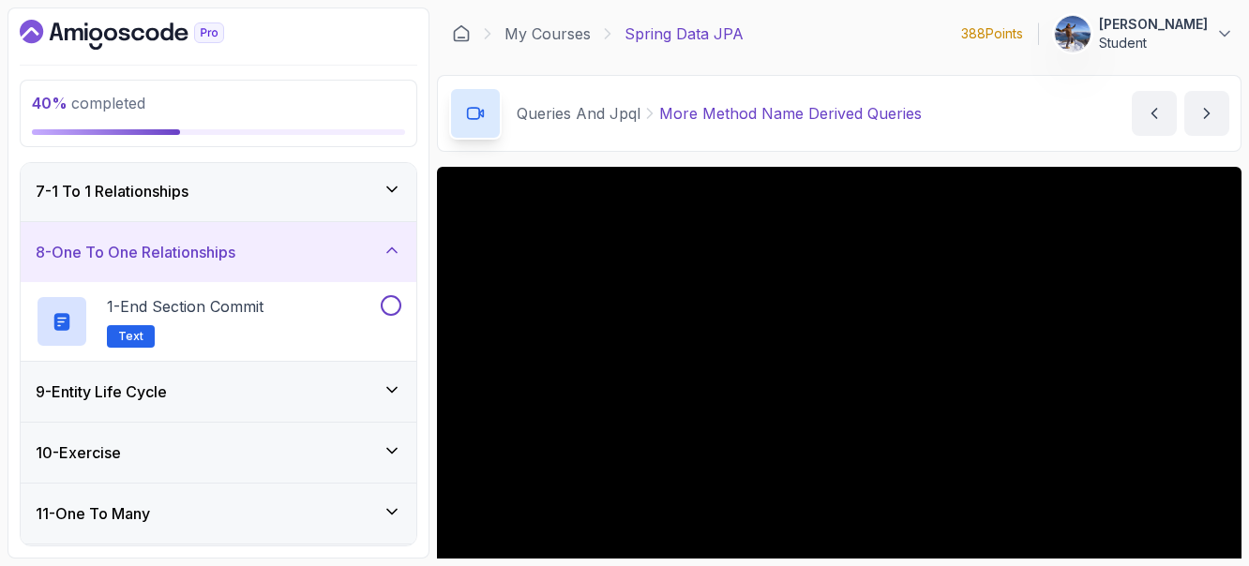
scroll to position [374, 0]
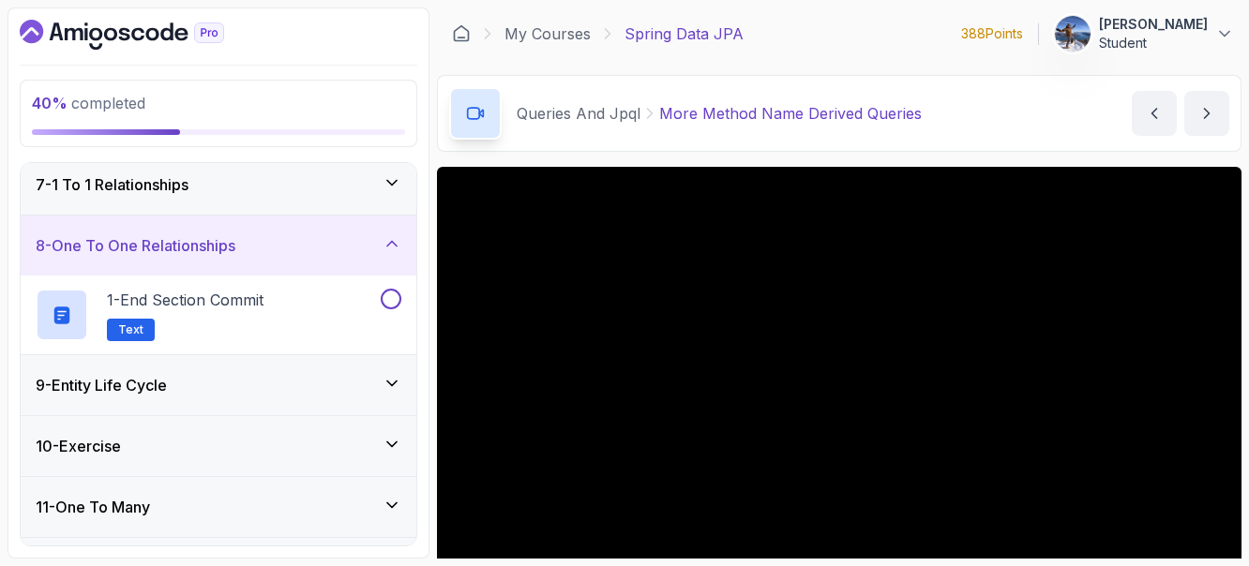
click at [253, 494] on div "11 - One To Many" at bounding box center [219, 507] width 396 height 60
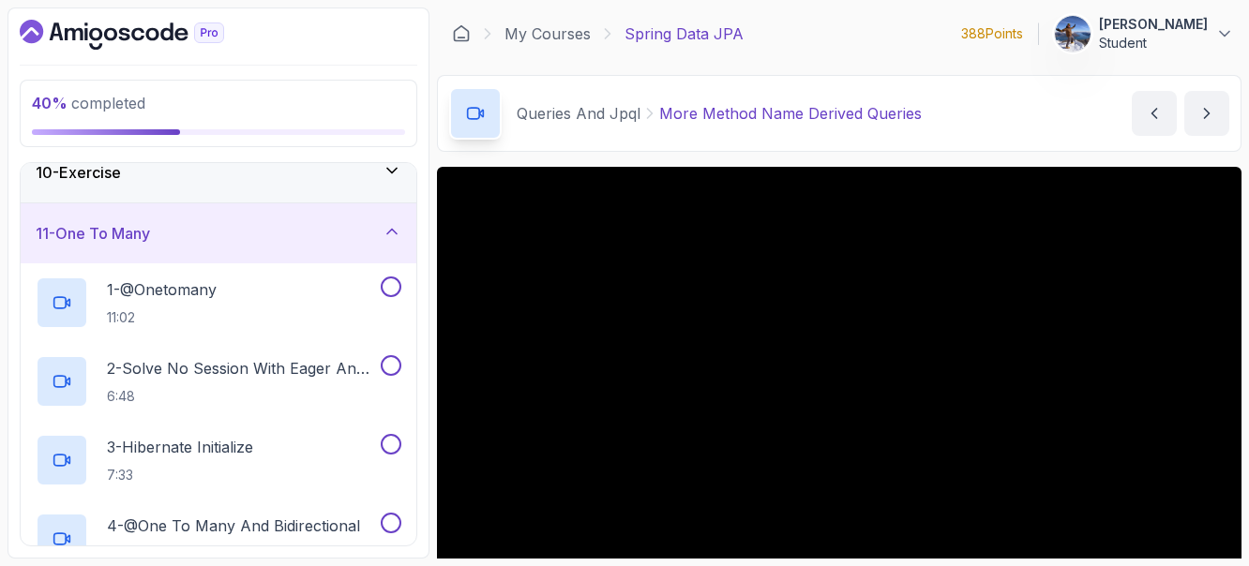
scroll to position [609, 0]
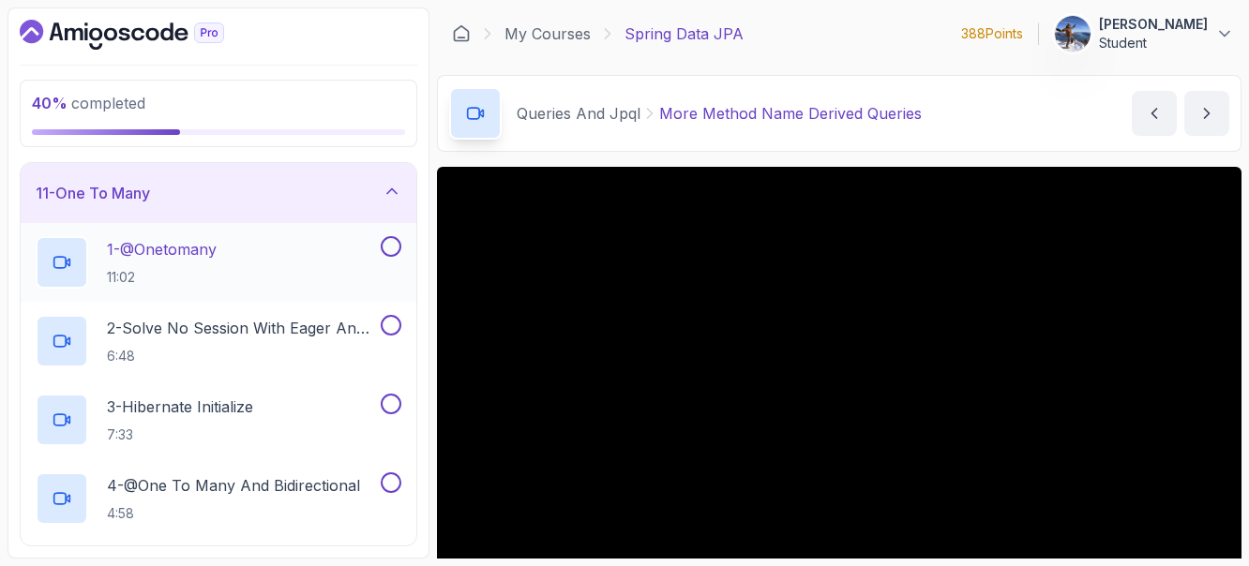
click at [279, 249] on div "1 - @Onetomany 11:02" at bounding box center [206, 262] width 341 height 53
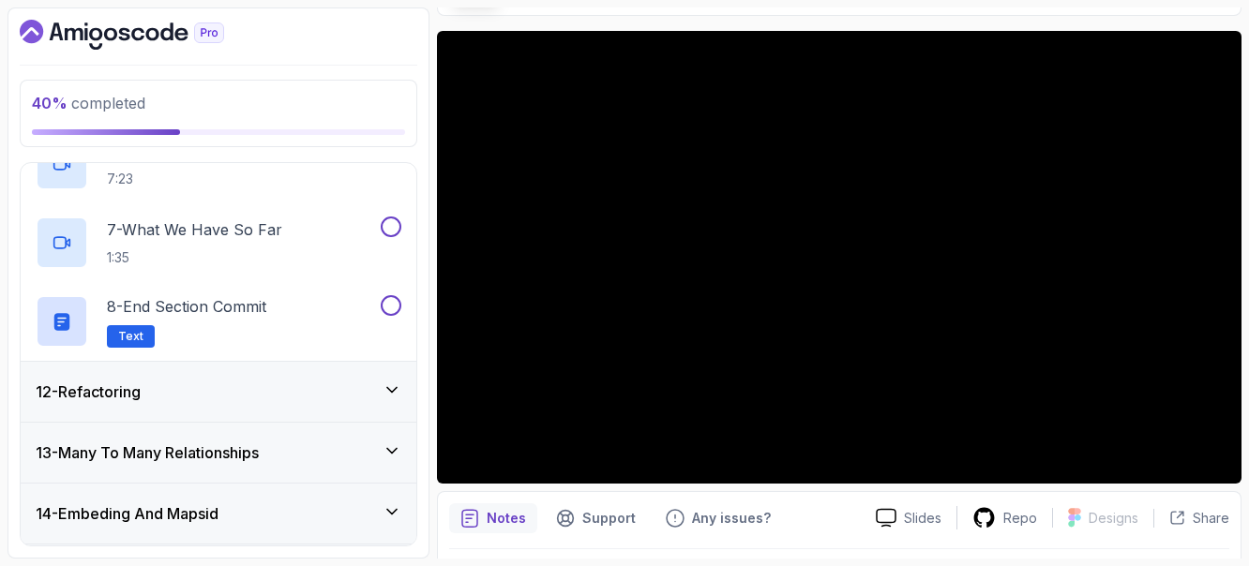
scroll to position [1123, 0]
